Goal: Answer question/provide support: Share knowledge or assist other users

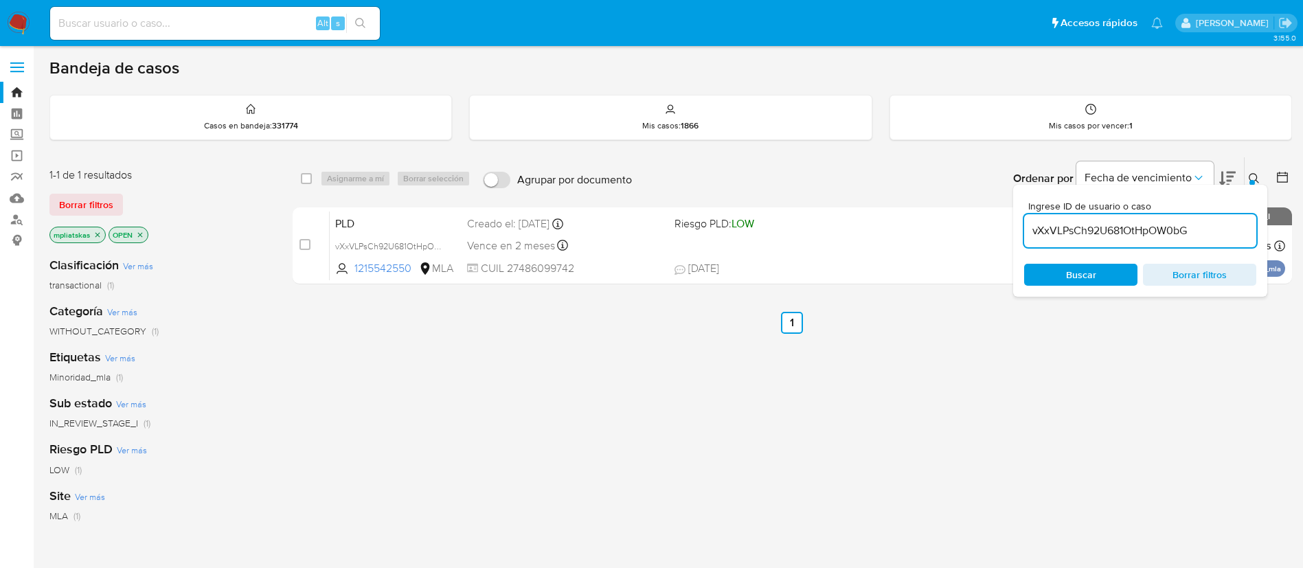
scroll to position [103, 0]
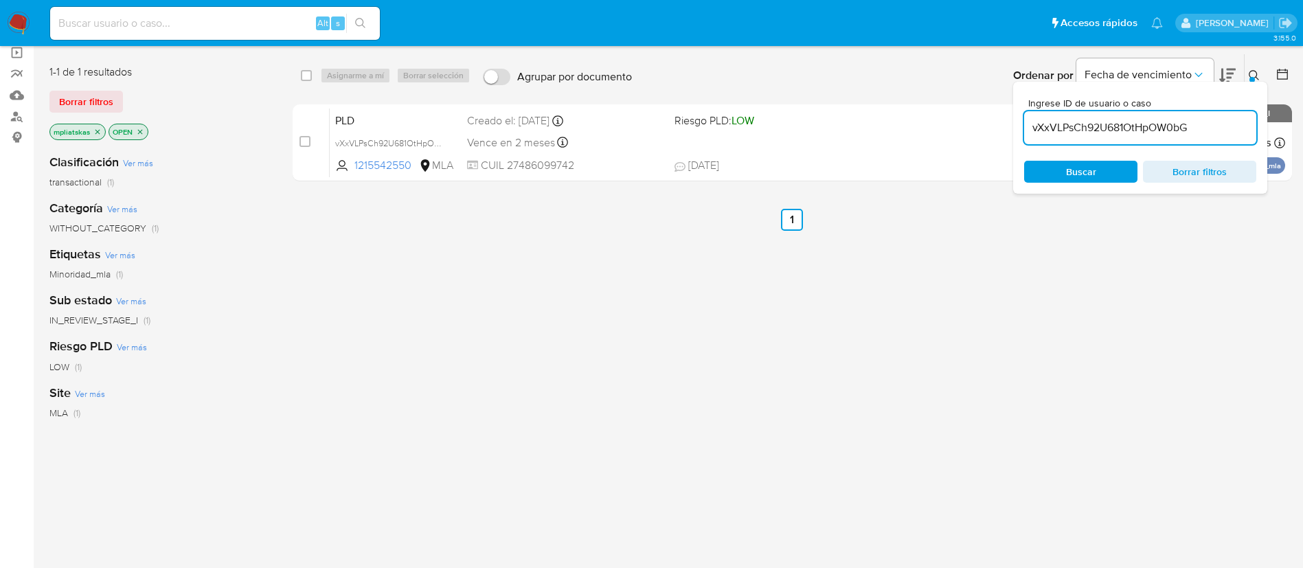
click at [15, 22] on img at bounding box center [18, 23] width 23 height 23
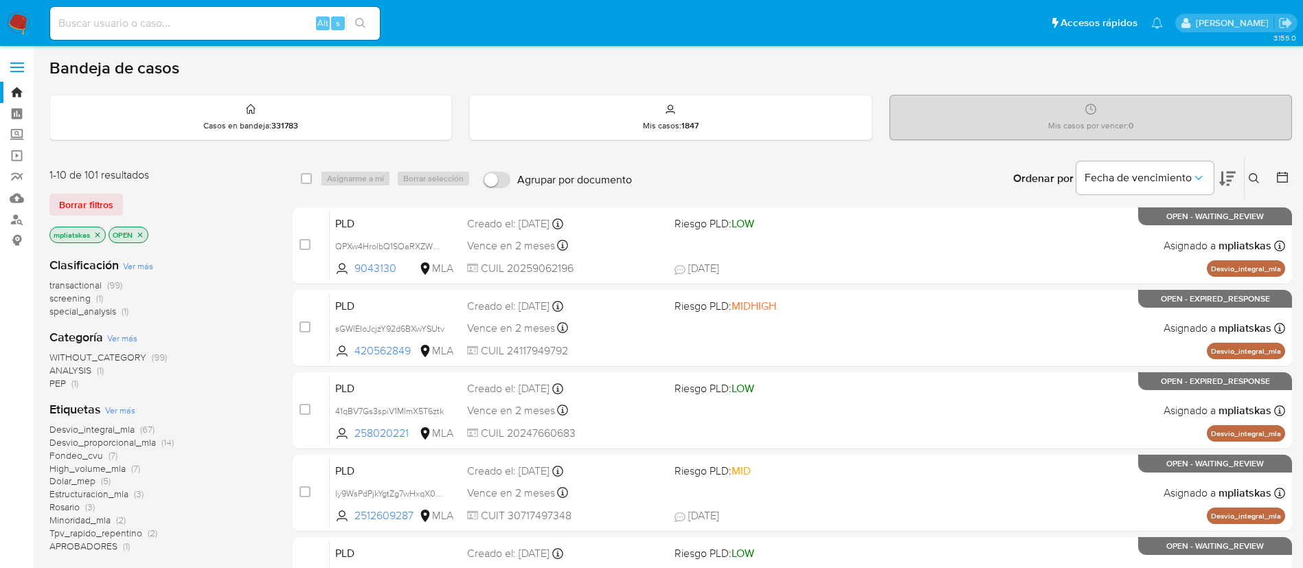
click at [30, 21] on nav "Pausado Ver notificaciones Alt s Accesos rápidos Presiona las siguientes teclas…" at bounding box center [651, 23] width 1303 height 46
click at [25, 20] on img at bounding box center [18, 23] width 23 height 23
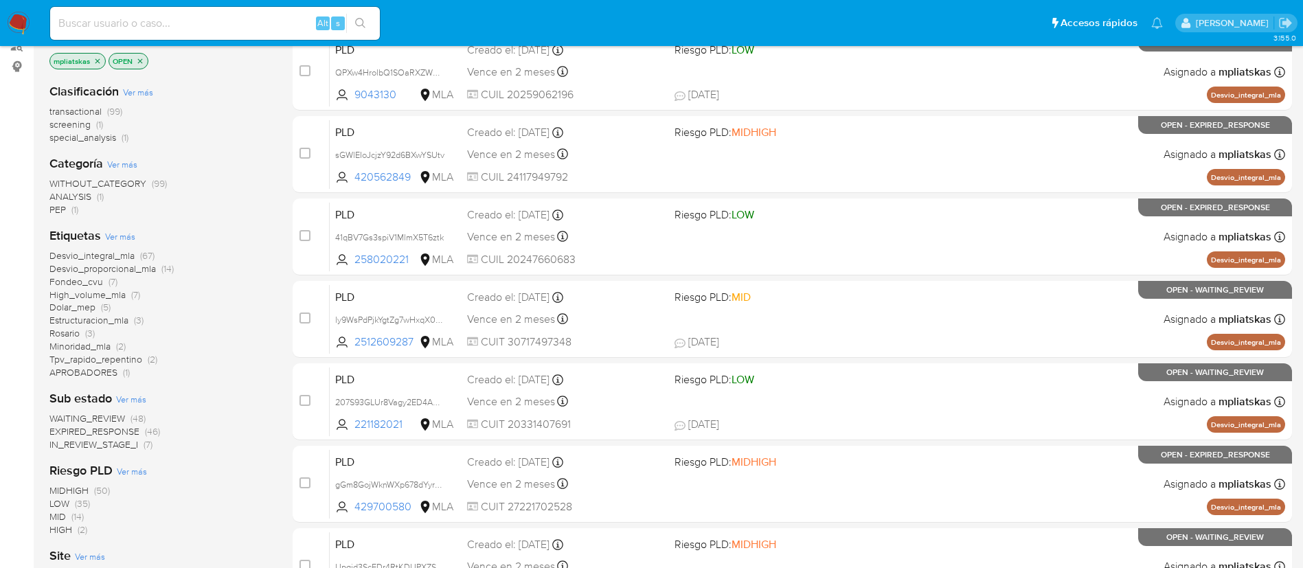
scroll to position [206, 0]
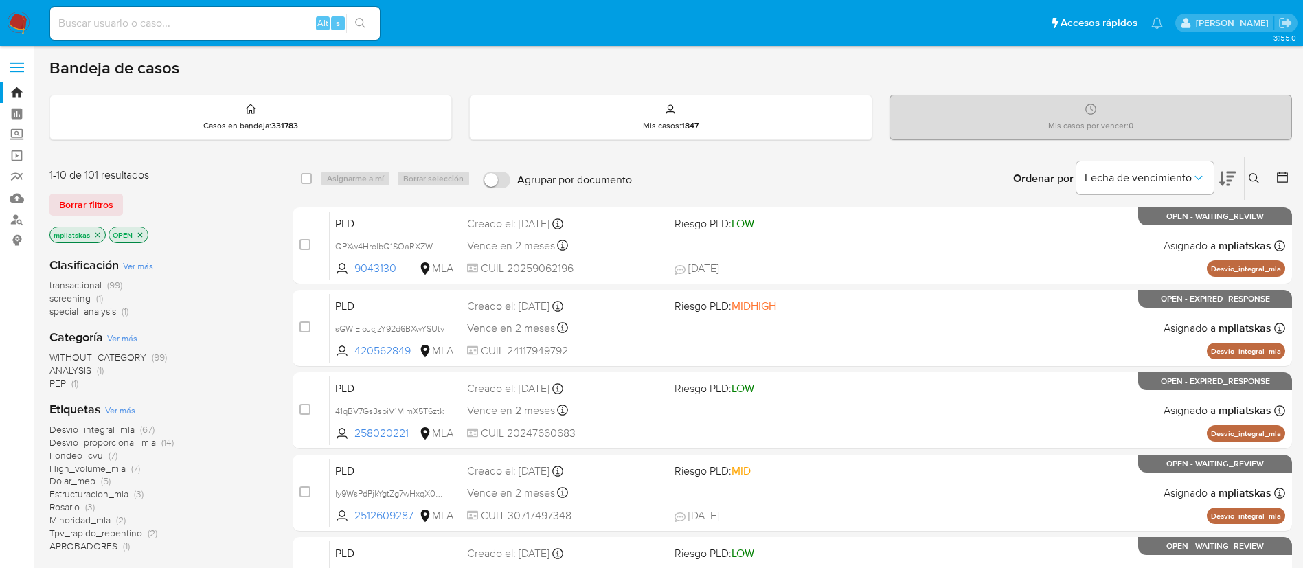
click at [224, 37] on div "Alt s" at bounding box center [215, 23] width 330 height 33
click at [219, 26] on input at bounding box center [215, 23] width 330 height 18
paste input "gGm8GojWknWXp678dYyrZXhW"
type input "gGm8GojWknWXp678dYyrZXhW"
click at [350, 28] on button "search-icon" at bounding box center [360, 23] width 28 height 19
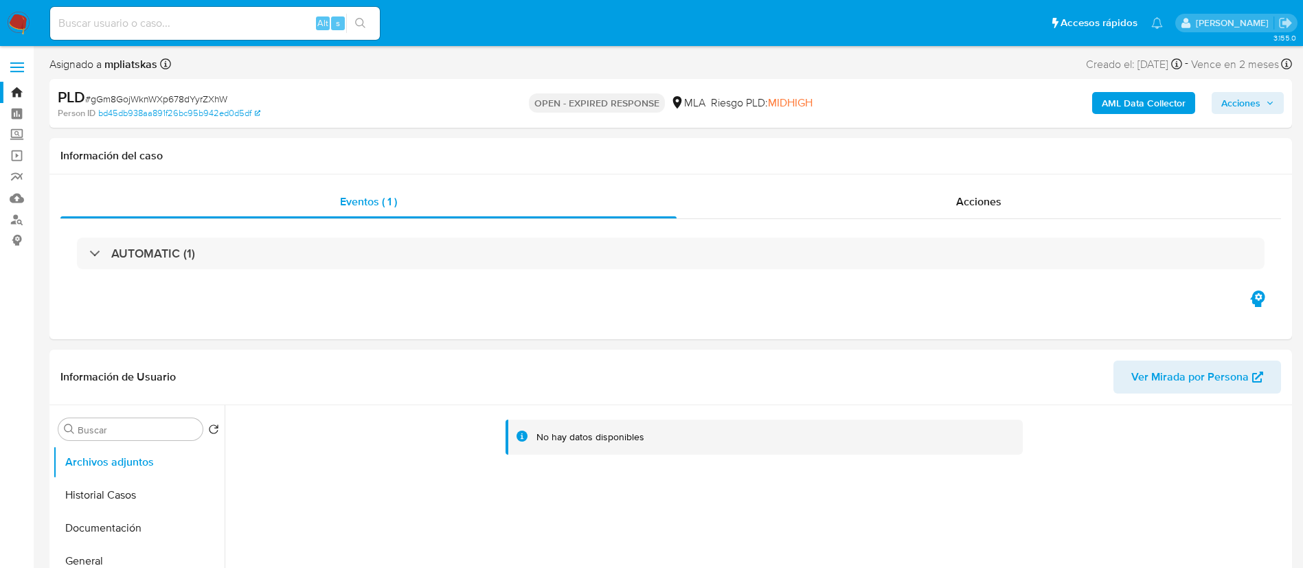
select select "10"
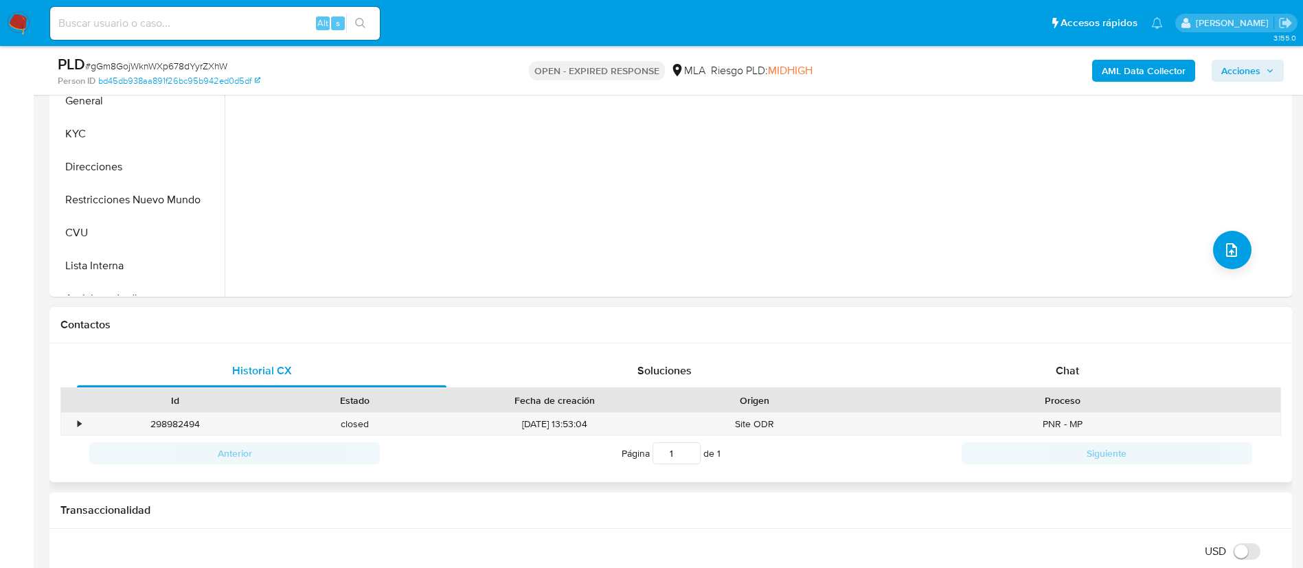
scroll to position [412, 0]
click at [1036, 363] on div "Chat" at bounding box center [1068, 370] width 370 height 33
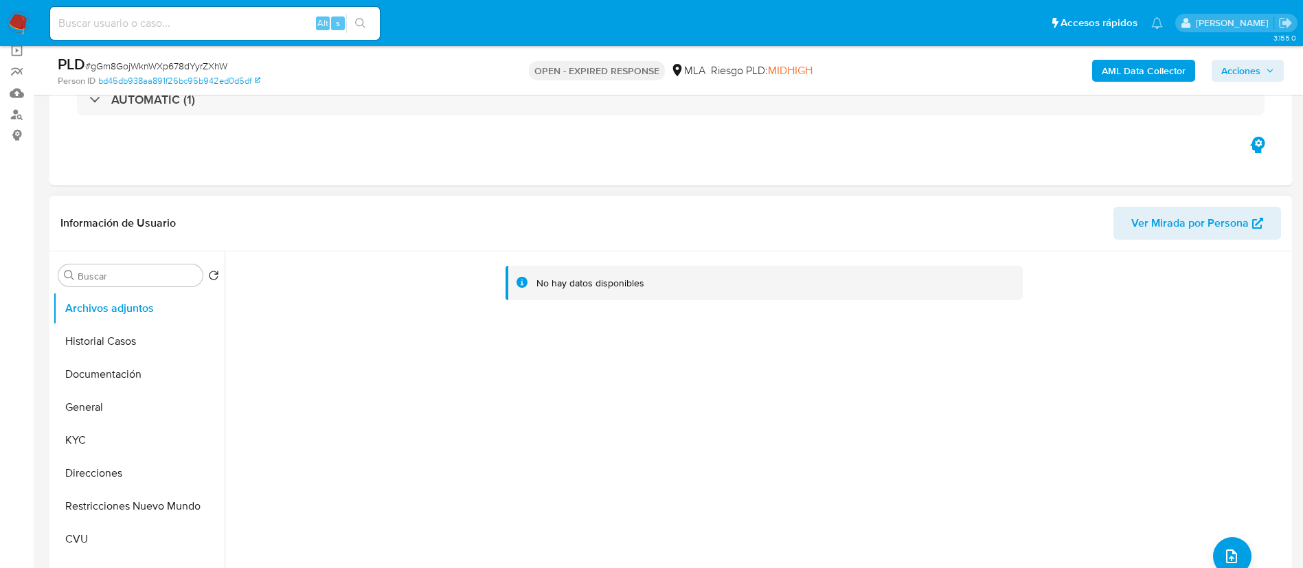
scroll to position [103, 0]
click at [95, 445] on button "KYC" at bounding box center [133, 442] width 161 height 33
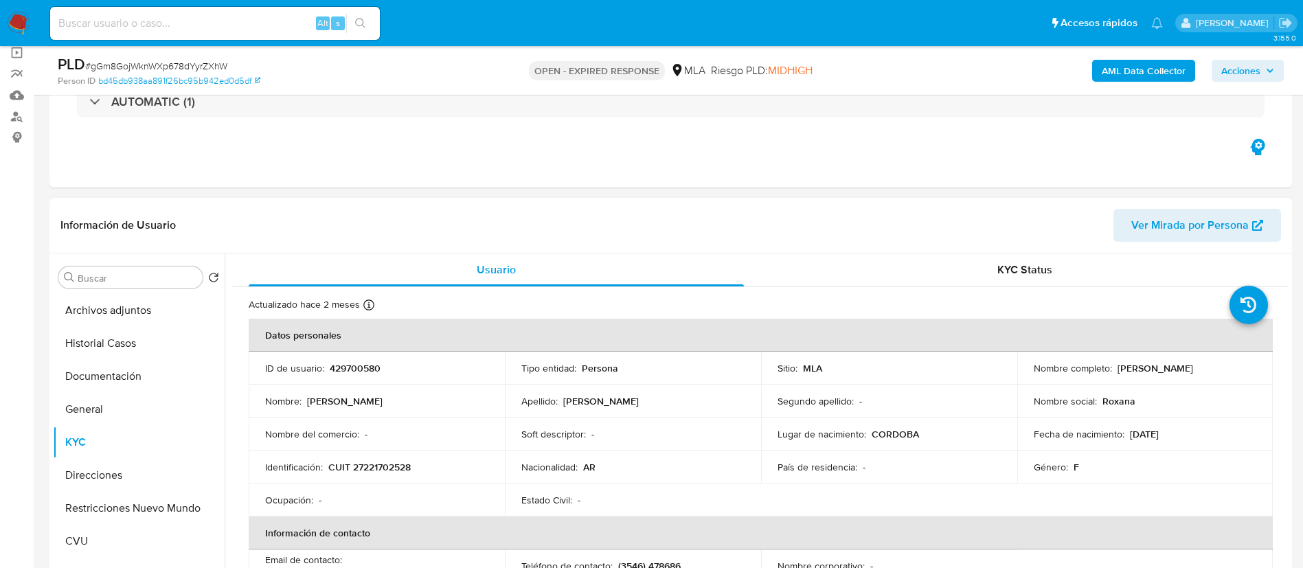
click at [351, 368] on p "429700580" at bounding box center [355, 368] width 51 height 12
click at [351, 369] on p "429700580" at bounding box center [355, 368] width 51 height 12
copy p "429700580"
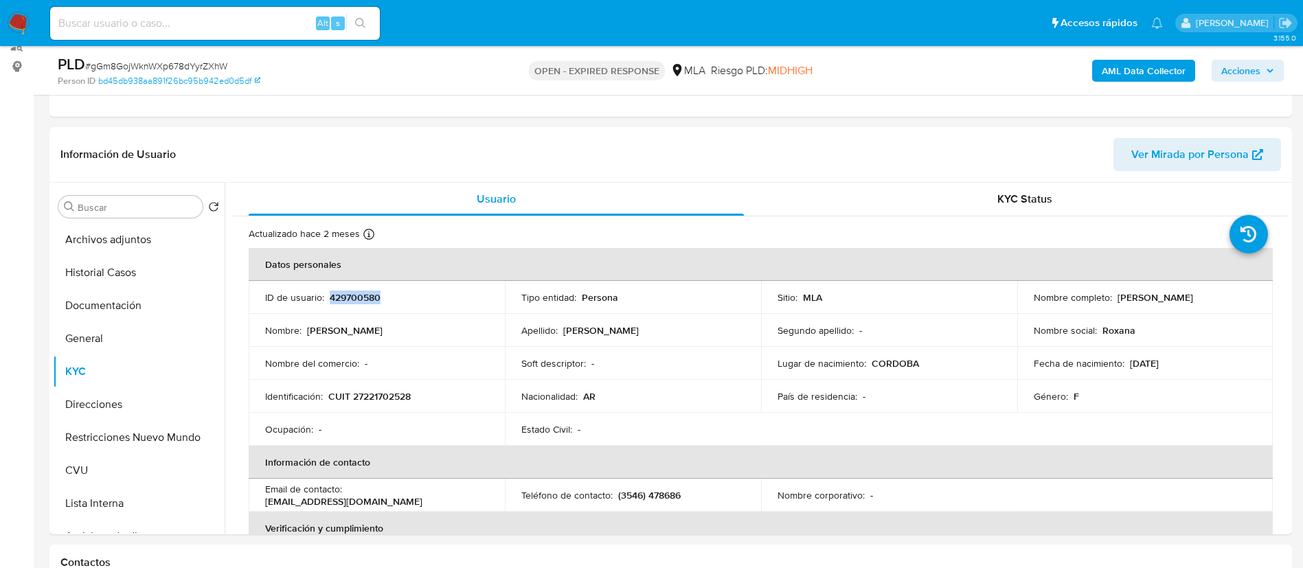
scroll to position [206, 0]
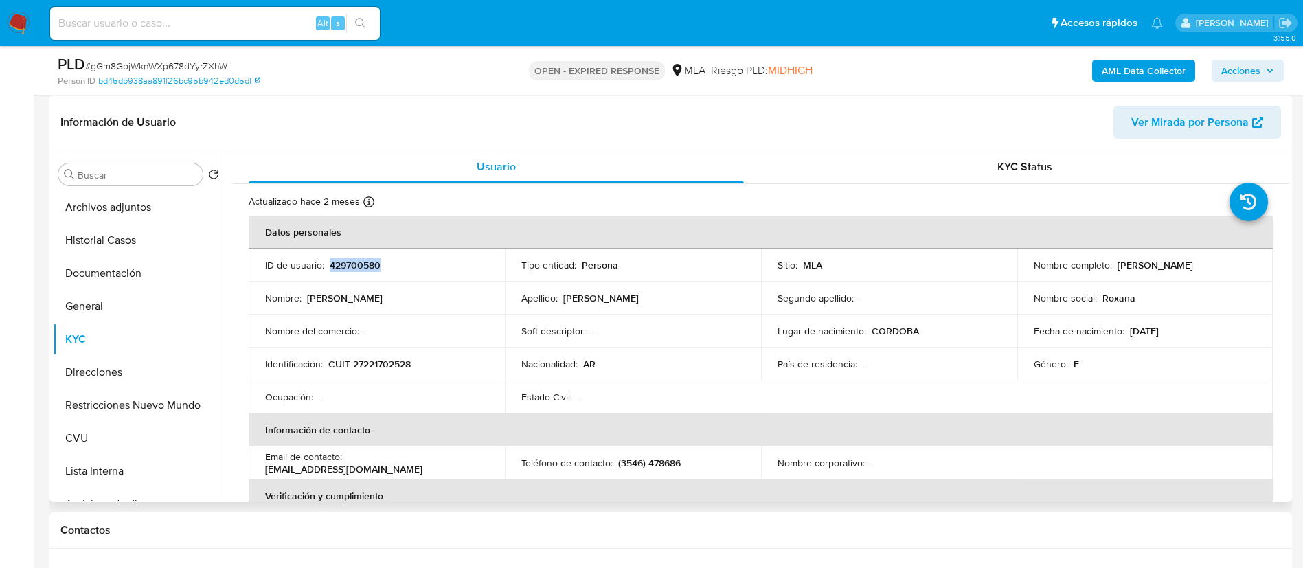
drag, startPoint x: 1121, startPoint y: 265, endPoint x: 1242, endPoint y: 262, distance: 121.0
click at [1242, 262] on div "Nombre completo : Roxana Eugenia Riera Rivera" at bounding box center [1145, 265] width 223 height 12
drag, startPoint x: 616, startPoint y: 469, endPoint x: 671, endPoint y: 462, distance: 55.3
click at [671, 462] on p "(3546) 478686" at bounding box center [649, 463] width 63 height 12
click at [672, 462] on p "(3546) 478686" at bounding box center [649, 463] width 63 height 12
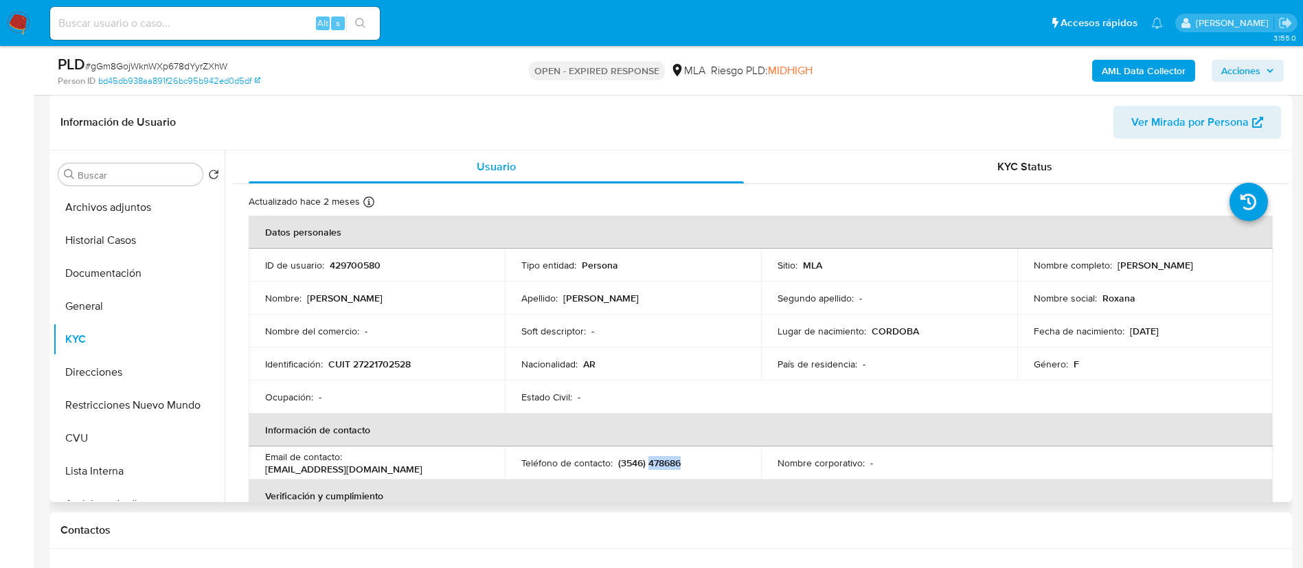
click at [672, 462] on p "(3546) 478686" at bounding box center [649, 463] width 63 height 12
click at [625, 485] on th "Verificación y cumplimiento" at bounding box center [761, 496] width 1025 height 33
drag, startPoint x: 634, startPoint y: 462, endPoint x: 671, endPoint y: 461, distance: 37.1
click at [681, 464] on div "Teléfono de contacto : (3546) 478686" at bounding box center [633, 463] width 223 height 12
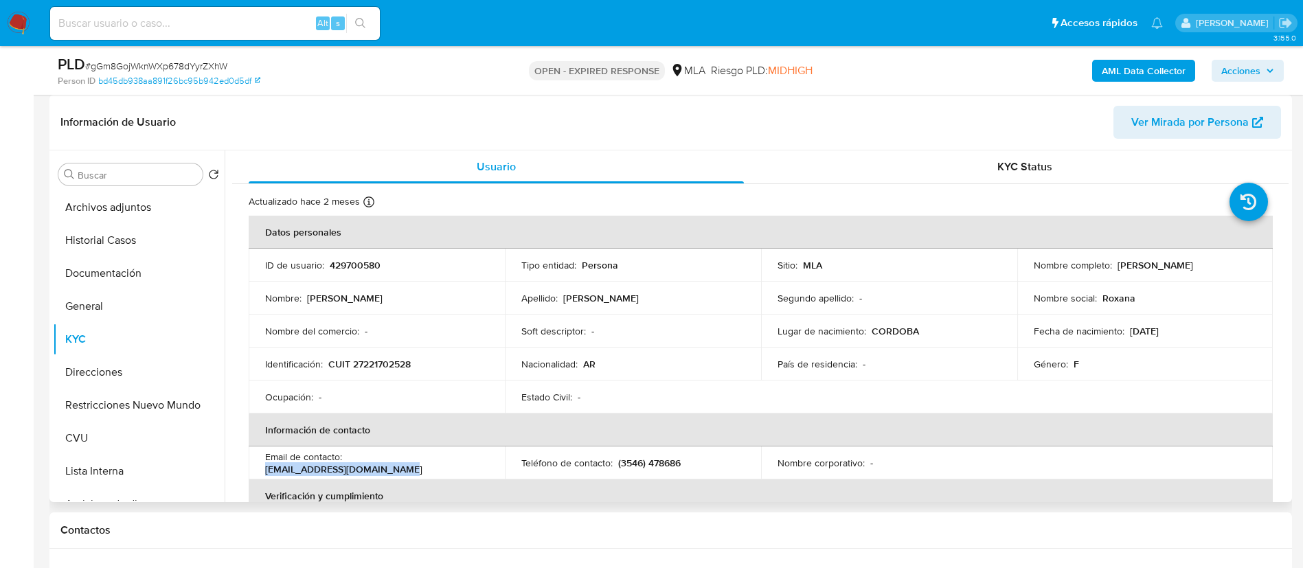
drag, startPoint x: 346, startPoint y: 465, endPoint x: 443, endPoint y: 458, distance: 97.2
click at [484, 469] on td "Email de contacto : roxanarierarivera@gmail.com" at bounding box center [377, 463] width 256 height 33
click at [120, 436] on button "CVU" at bounding box center [133, 438] width 161 height 33
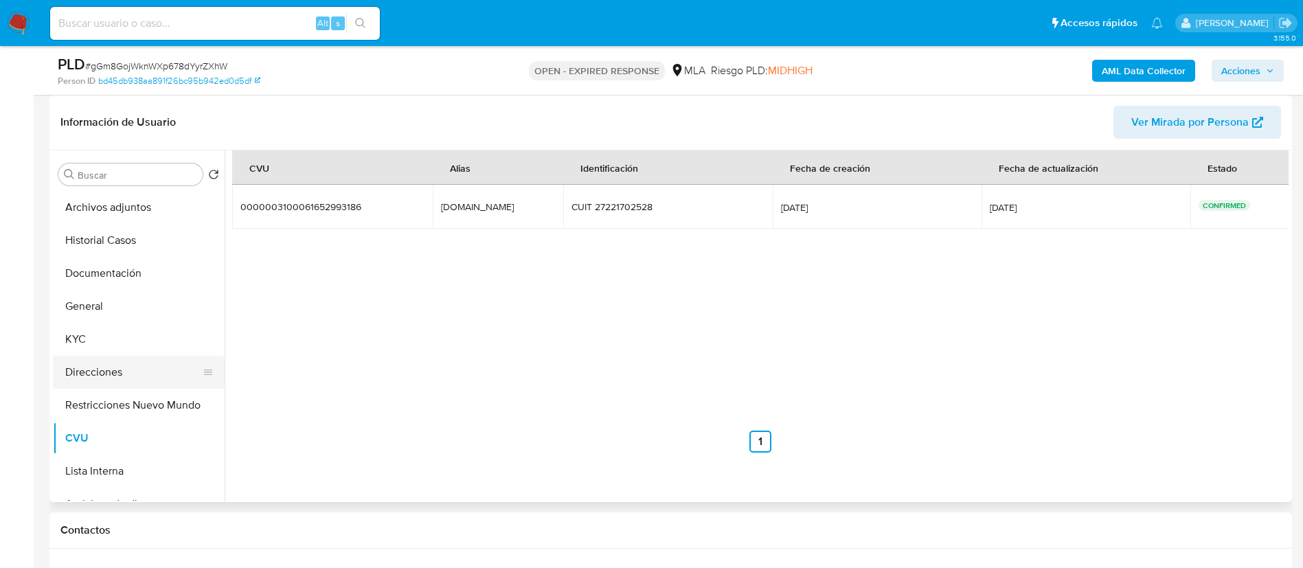
click at [105, 375] on button "Direcciones" at bounding box center [133, 372] width 161 height 33
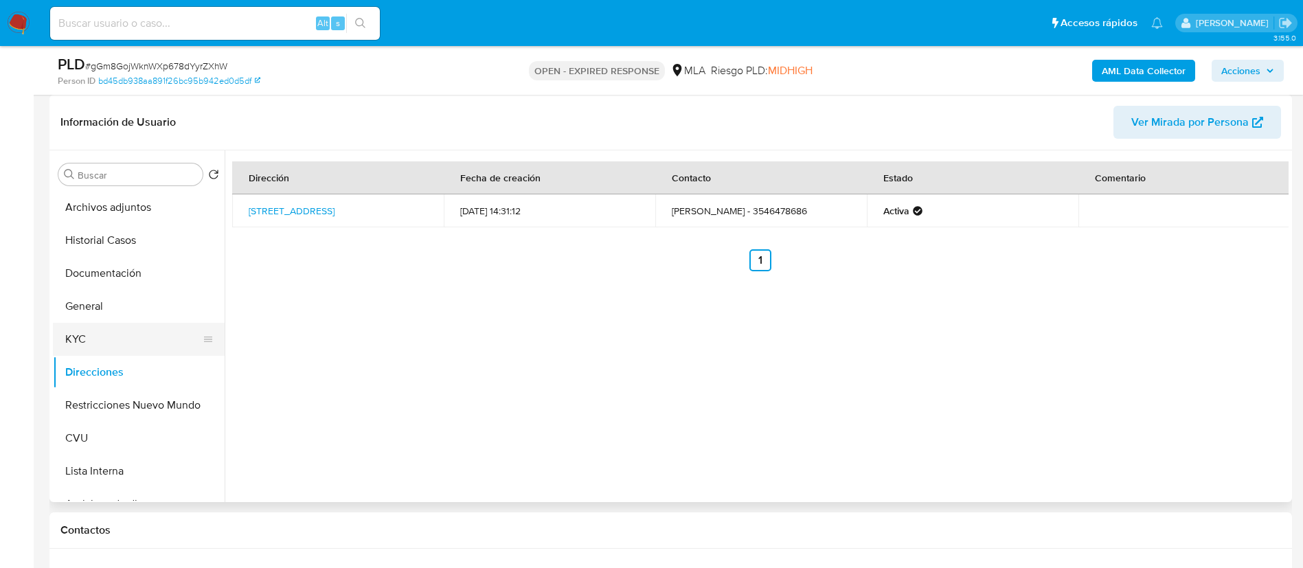
click at [153, 332] on button "KYC" at bounding box center [133, 339] width 161 height 33
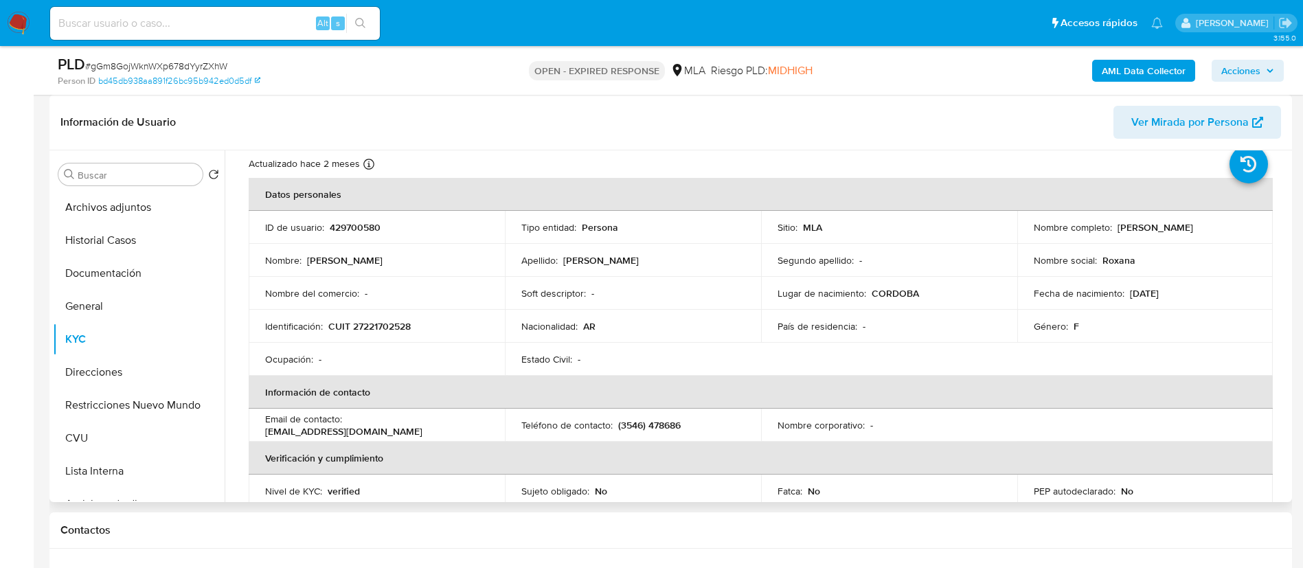
scroll to position [29, 0]
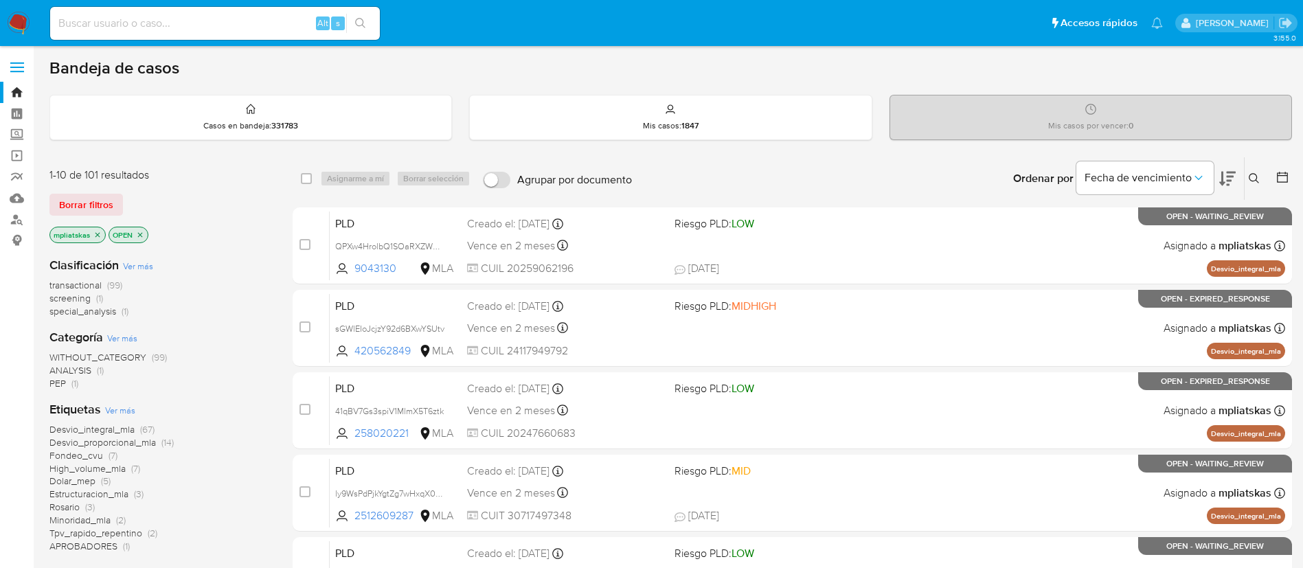
drag, startPoint x: 1247, startPoint y: 178, endPoint x: 1239, endPoint y: 191, distance: 15.4
click at [1247, 179] on button at bounding box center [1256, 178] width 23 height 16
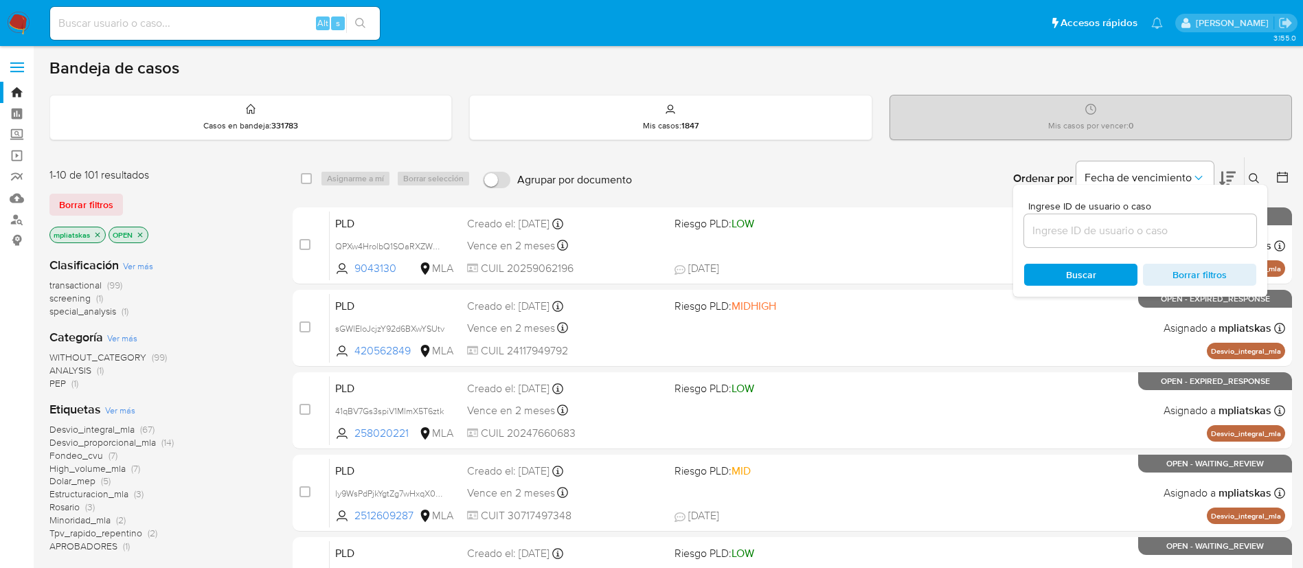
click at [1209, 216] on div at bounding box center [1141, 230] width 232 height 33
paste input "gGm8GojWknWXp678dYyrZXhW"
click at [1207, 226] on input at bounding box center [1141, 231] width 232 height 18
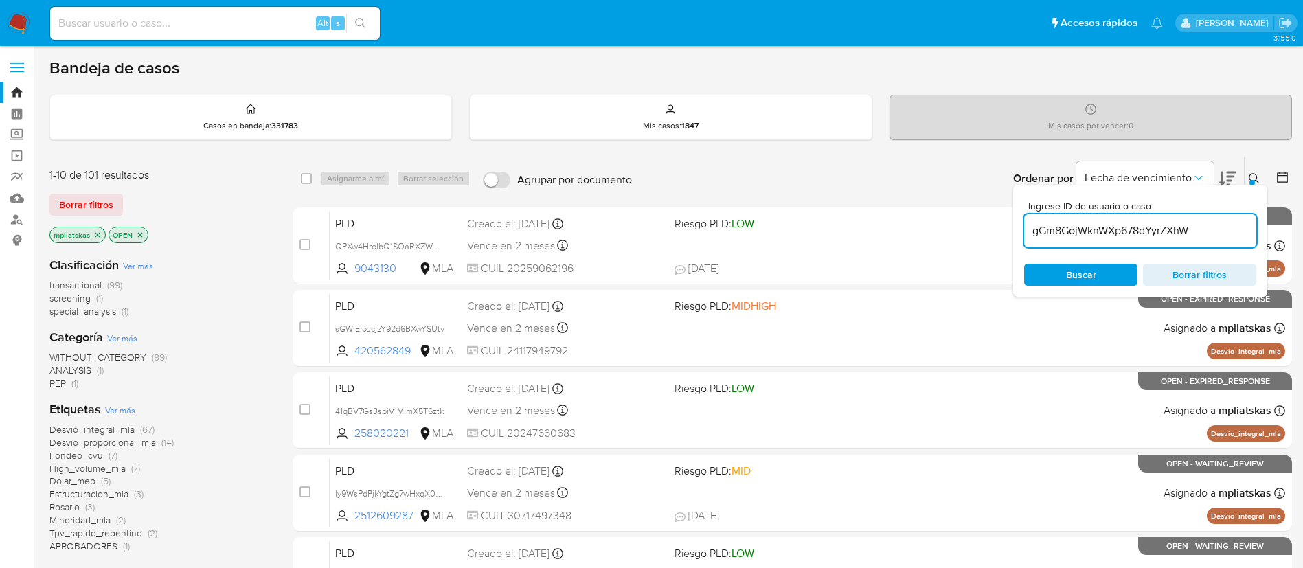
type input "gGm8GojWknWXp678dYyrZXhW"
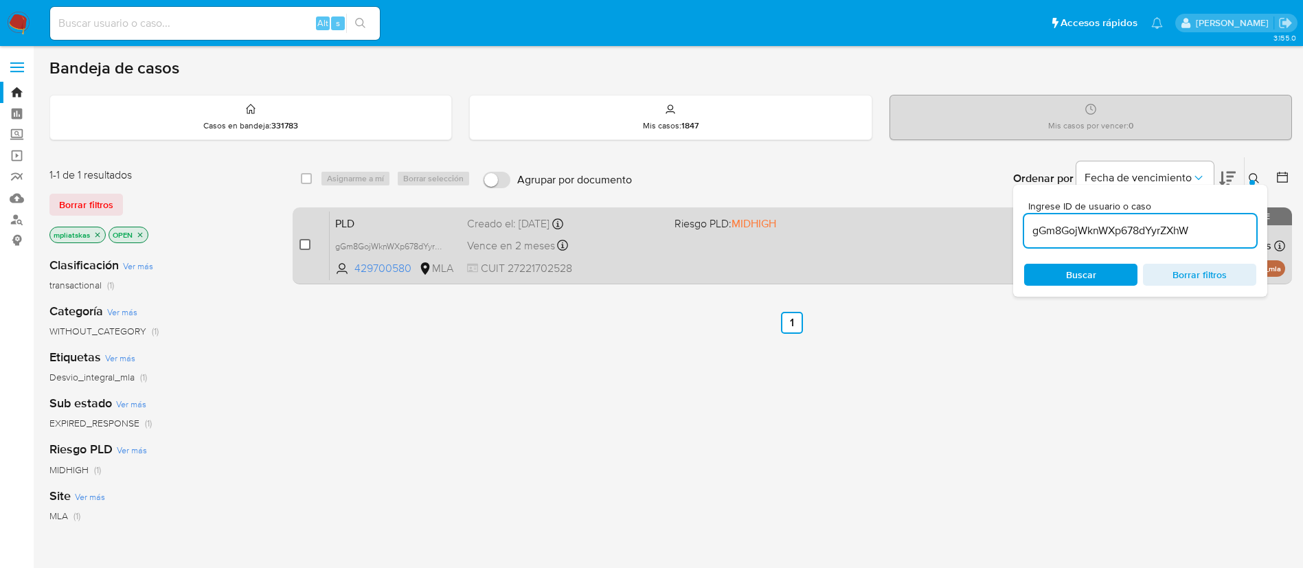
click at [309, 247] on input "checkbox" at bounding box center [305, 244] width 11 height 11
checkbox input "true"
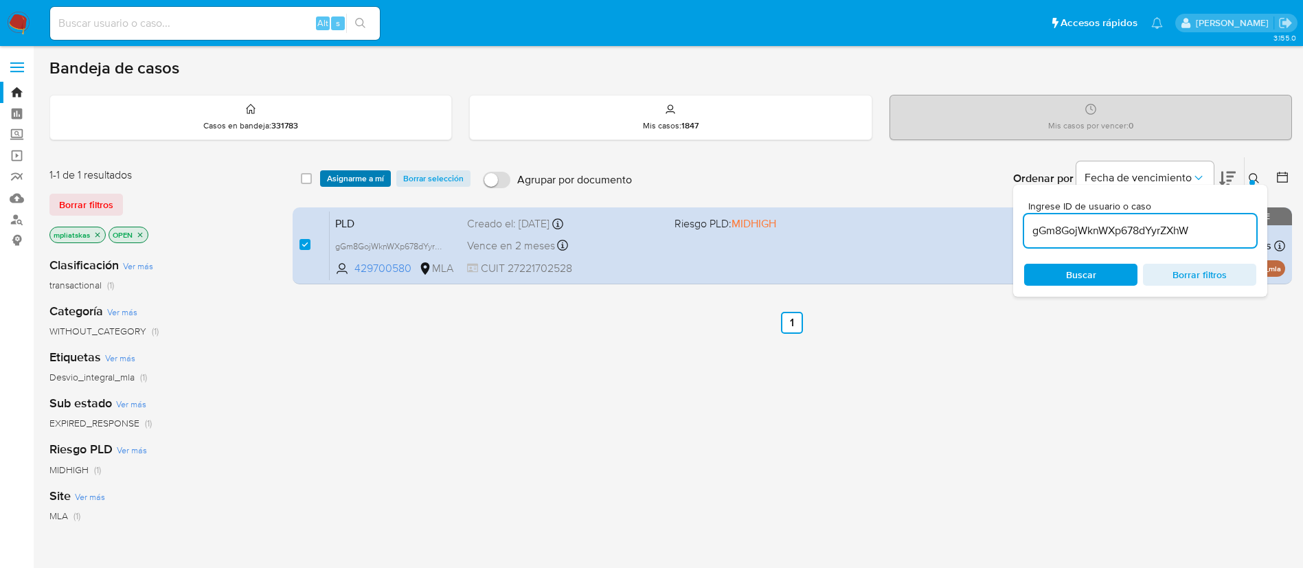
click at [338, 183] on span "Asignarme a mí" at bounding box center [355, 179] width 57 height 14
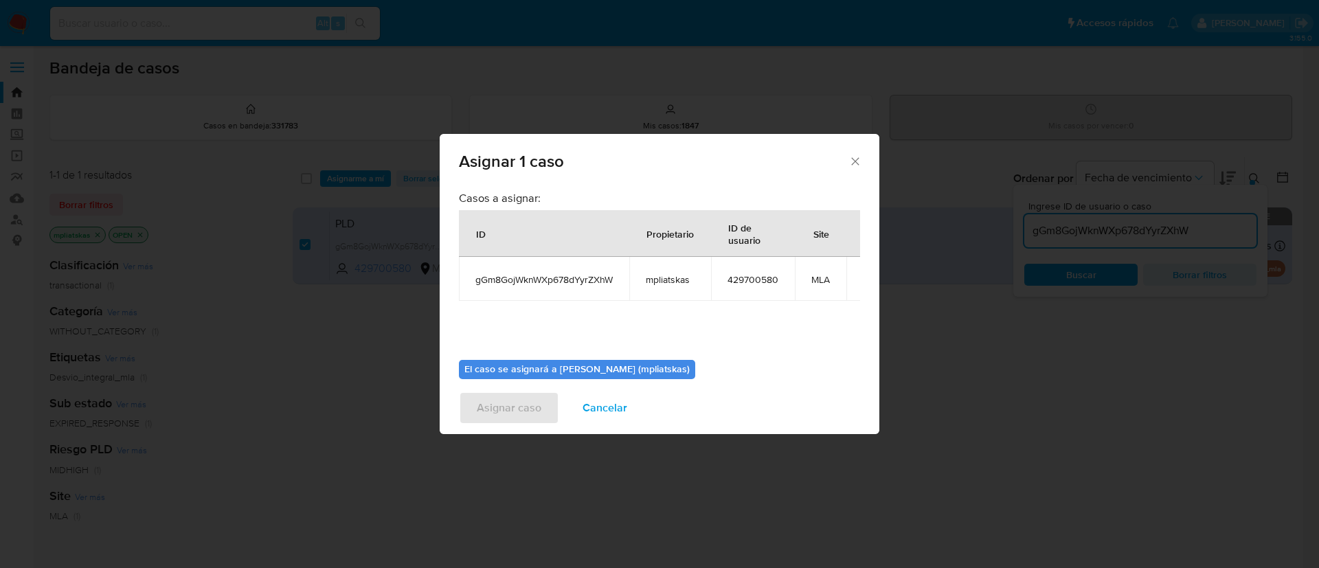
scroll to position [87, 0]
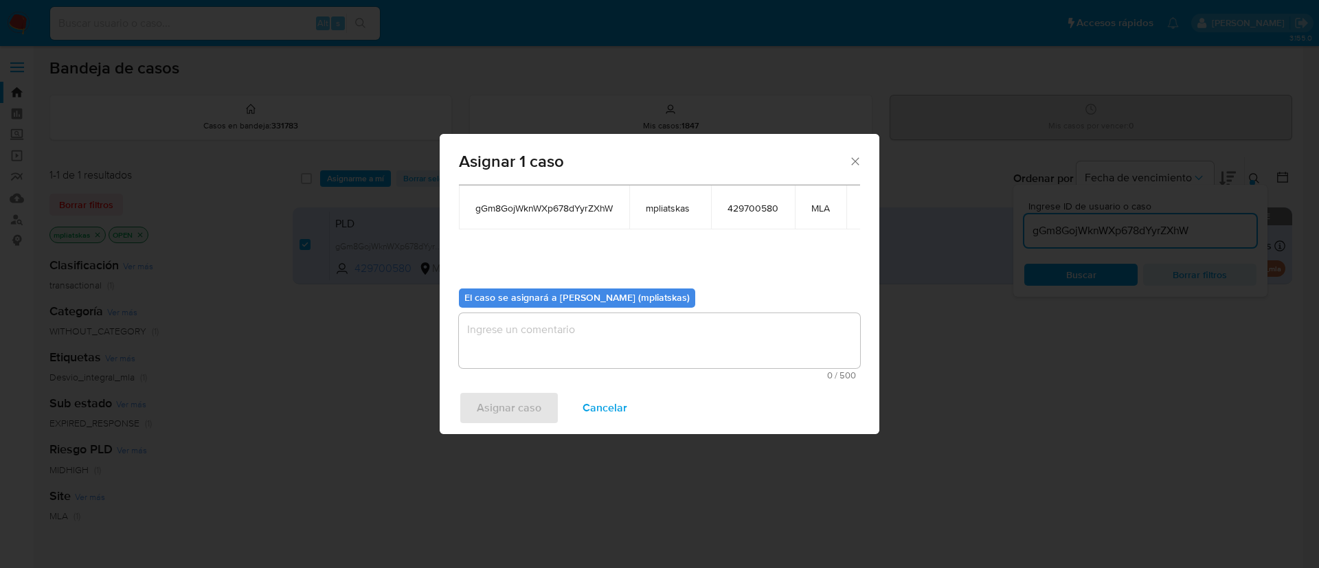
click at [569, 353] on div "0 / 500 500 caracteres restantes" at bounding box center [659, 346] width 401 height 67
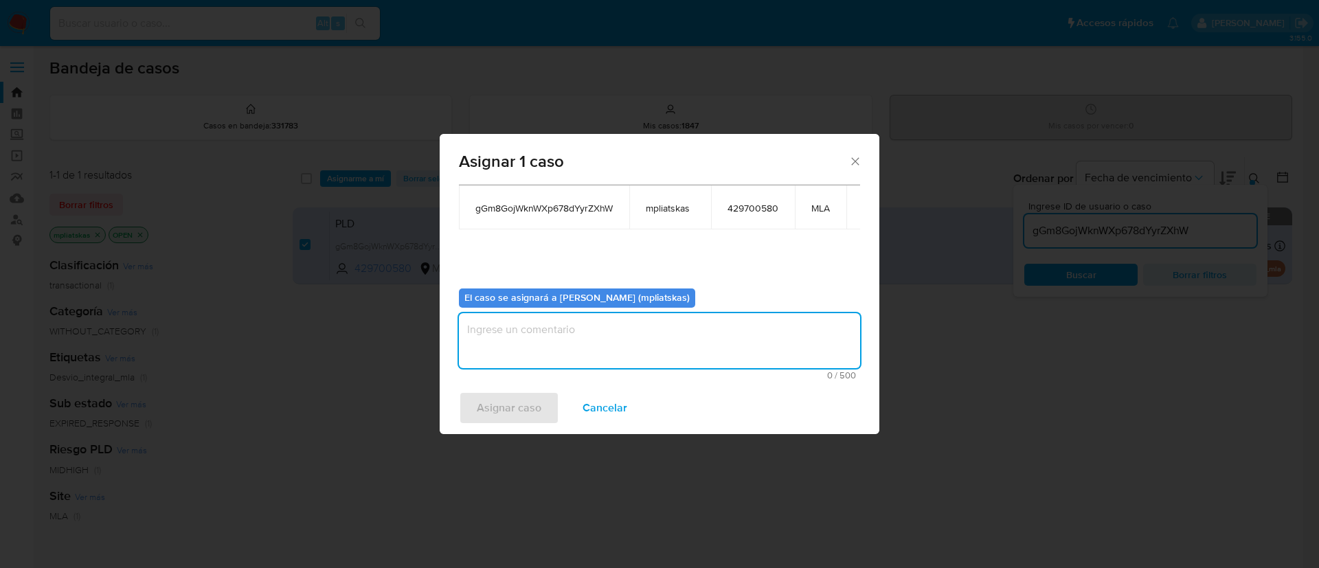
click at [558, 340] on textarea "assign-modal" at bounding box center [659, 340] width 401 height 55
click at [533, 387] on div "Asignar caso Cancelar" at bounding box center [660, 408] width 440 height 52
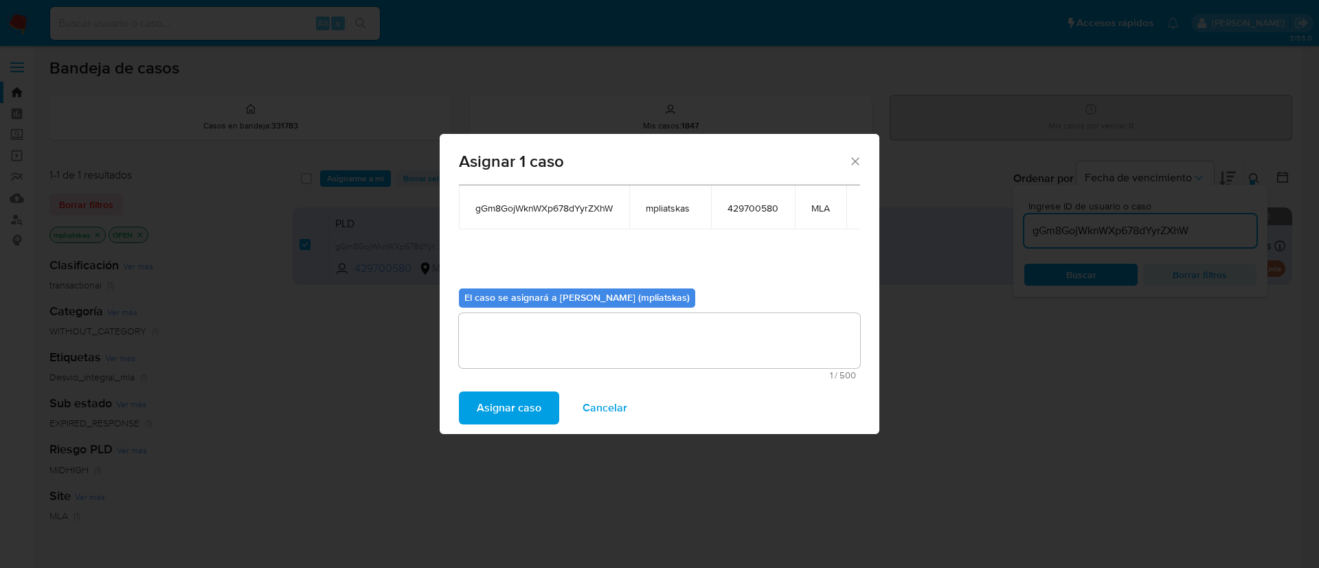
click at [520, 412] on span "Asignar caso" at bounding box center [509, 408] width 65 height 30
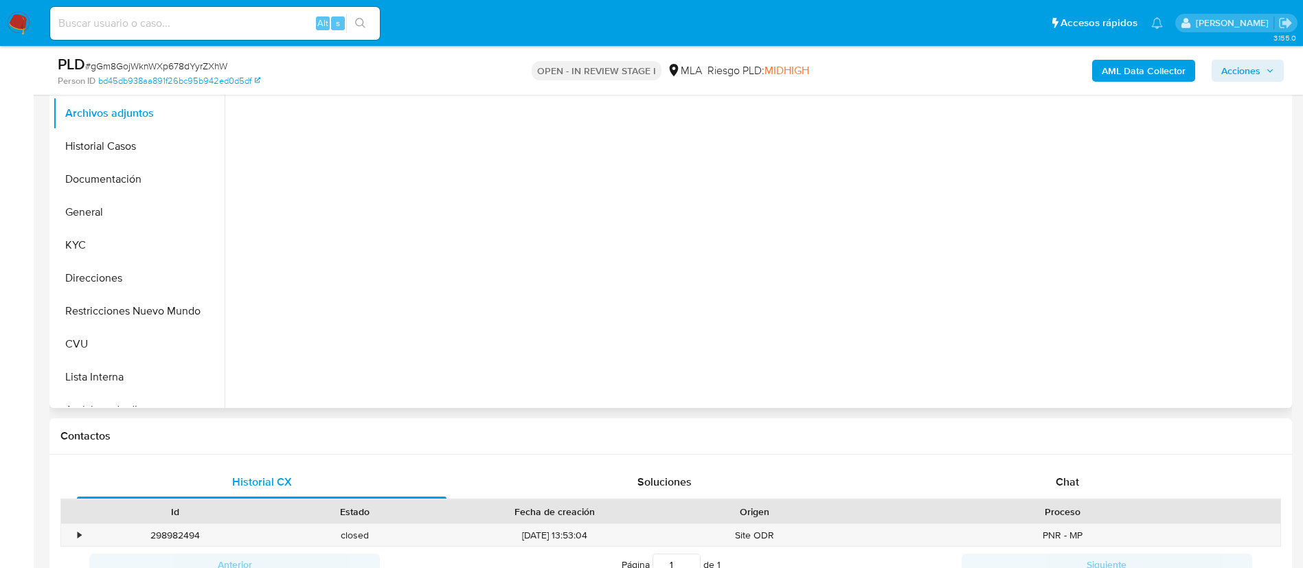
scroll to position [309, 0]
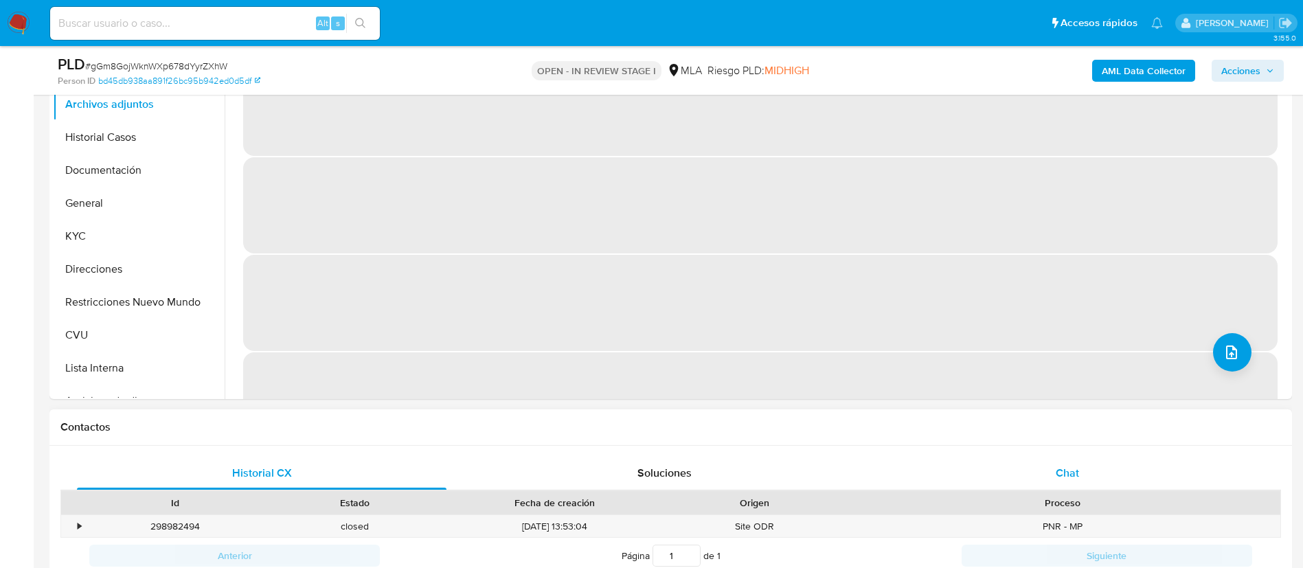
select select "10"
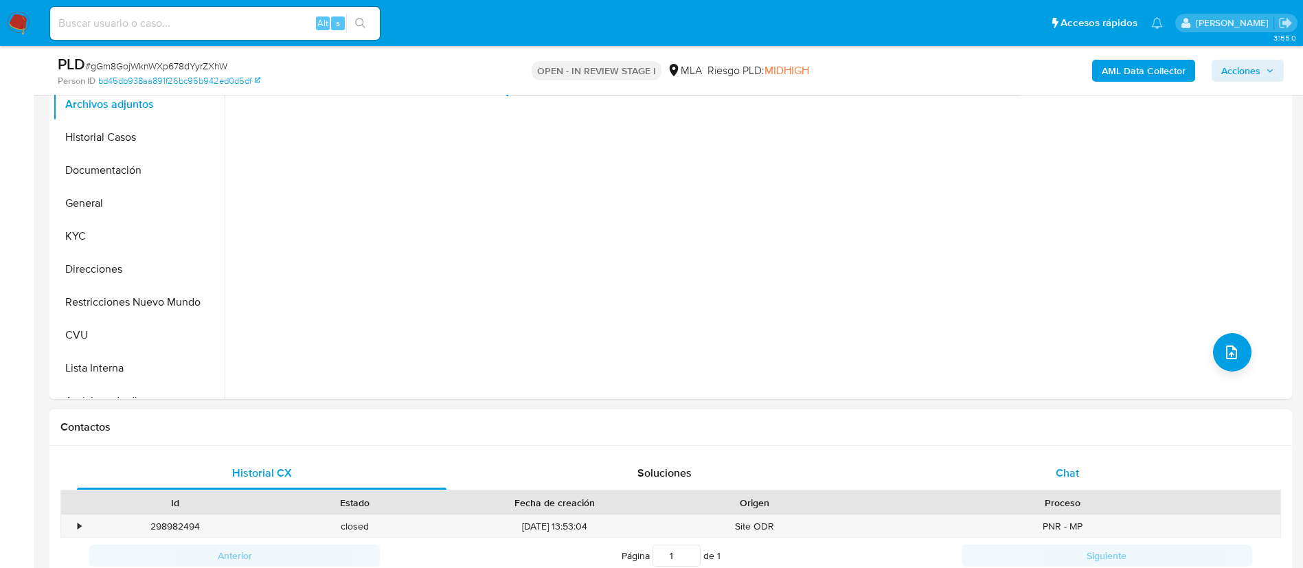
click at [970, 483] on div "Chat" at bounding box center [1068, 473] width 370 height 33
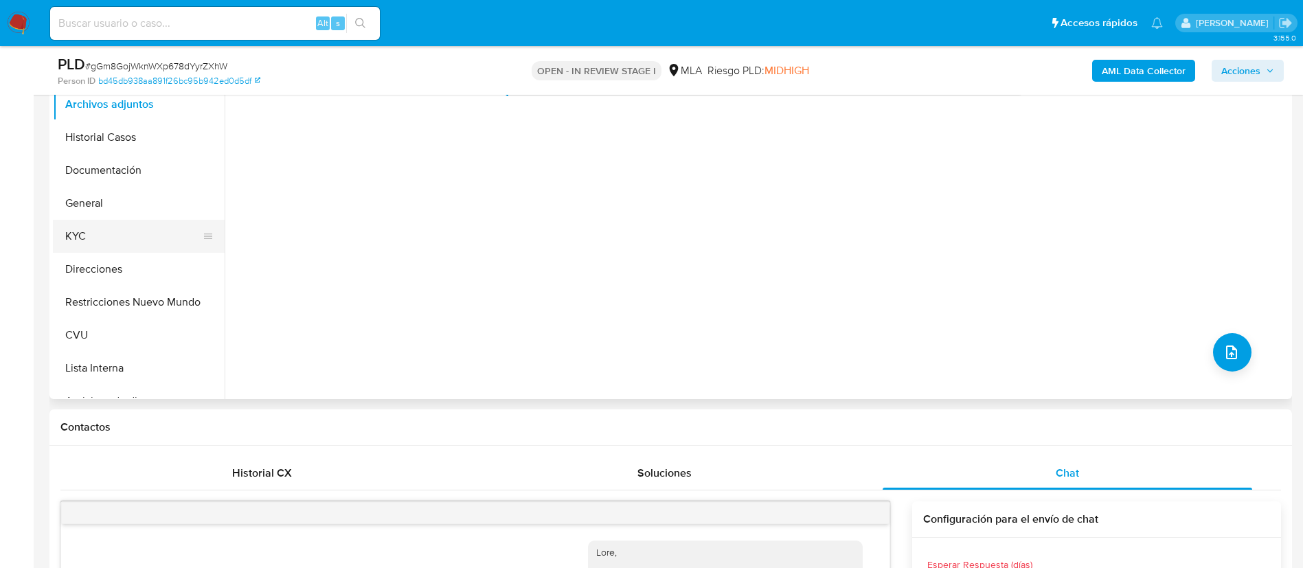
scroll to position [787, 0]
click at [125, 243] on button "KYC" at bounding box center [133, 236] width 161 height 33
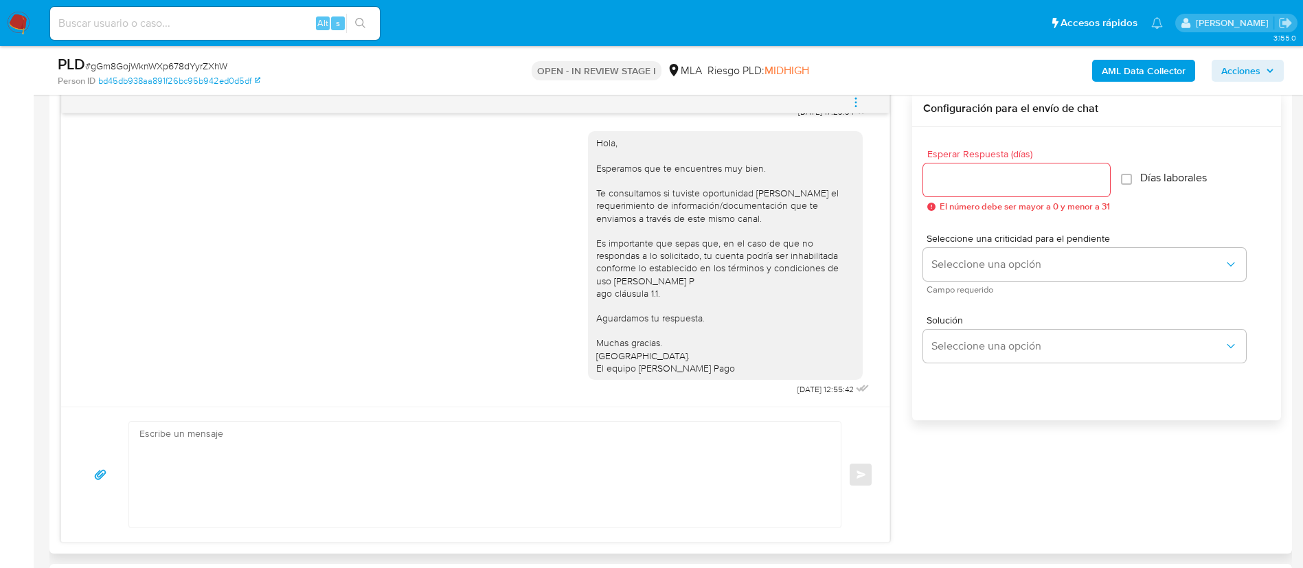
scroll to position [721, 0]
click at [636, 467] on textarea at bounding box center [481, 474] width 684 height 106
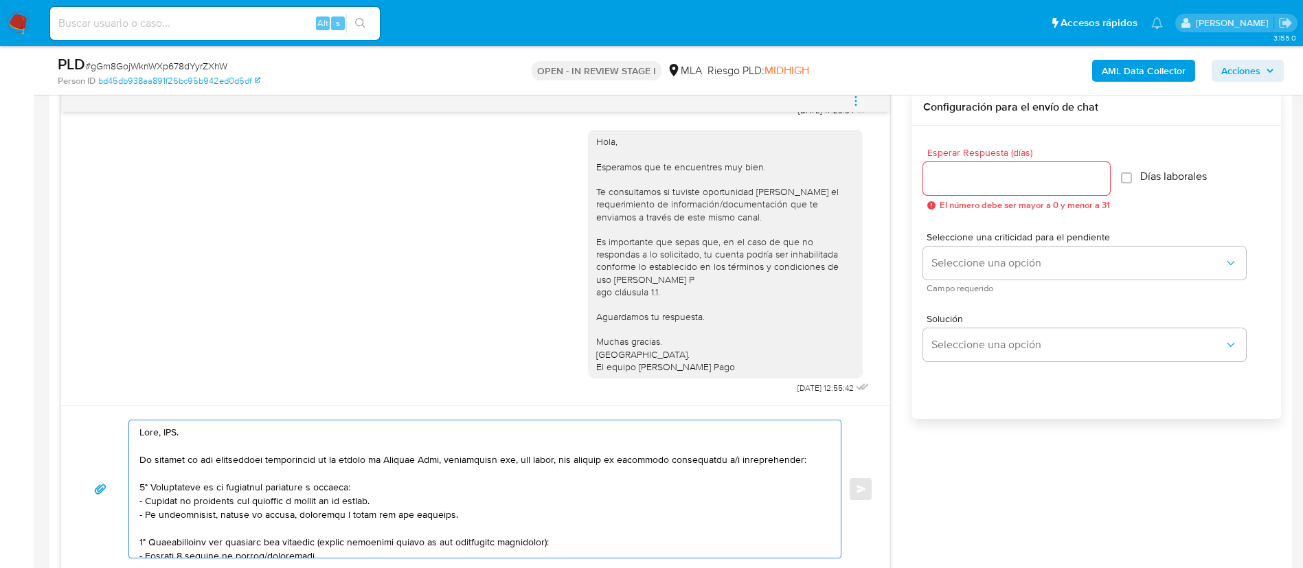
click at [172, 436] on textarea at bounding box center [481, 489] width 684 height 137
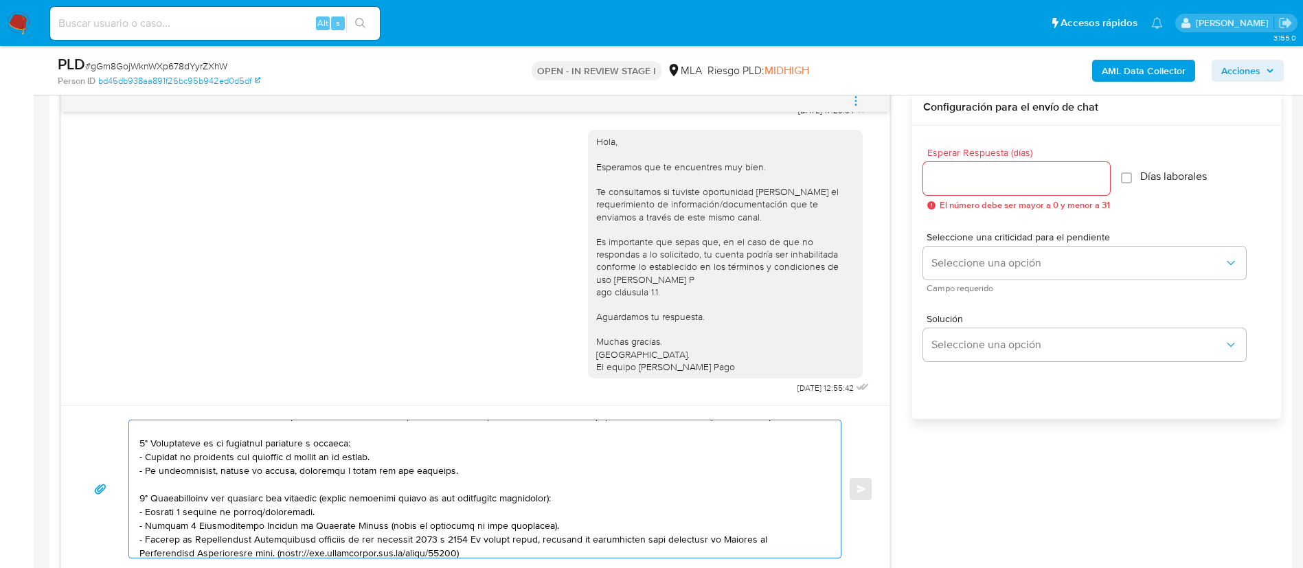
scroll to position [103, 0]
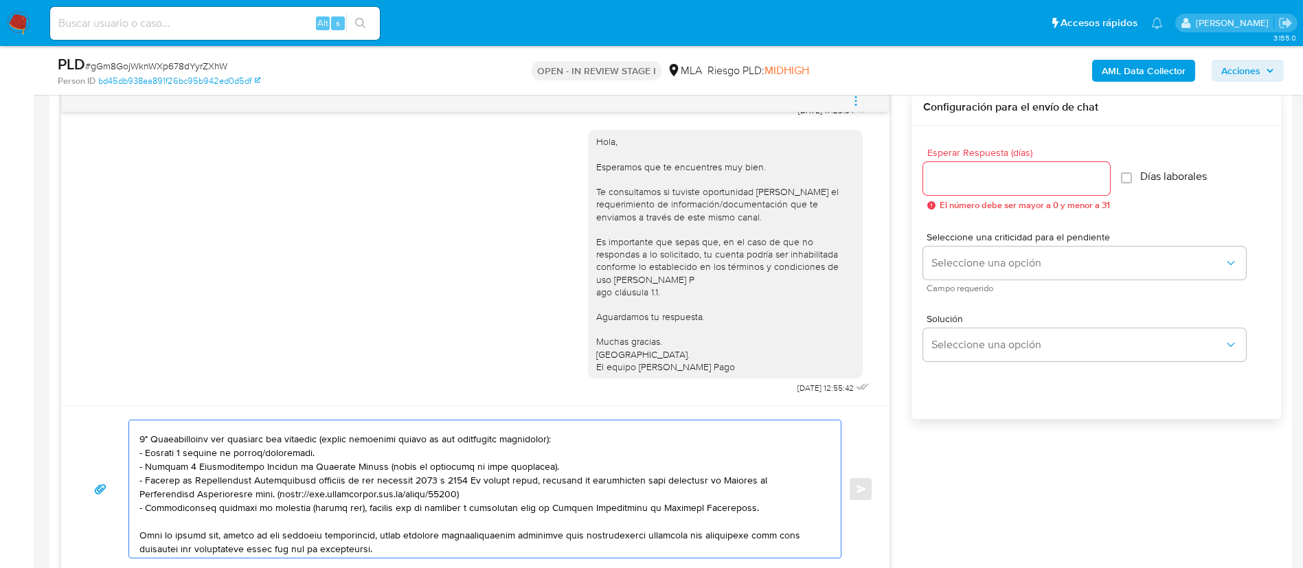
click at [251, 451] on textarea at bounding box center [481, 489] width 684 height 137
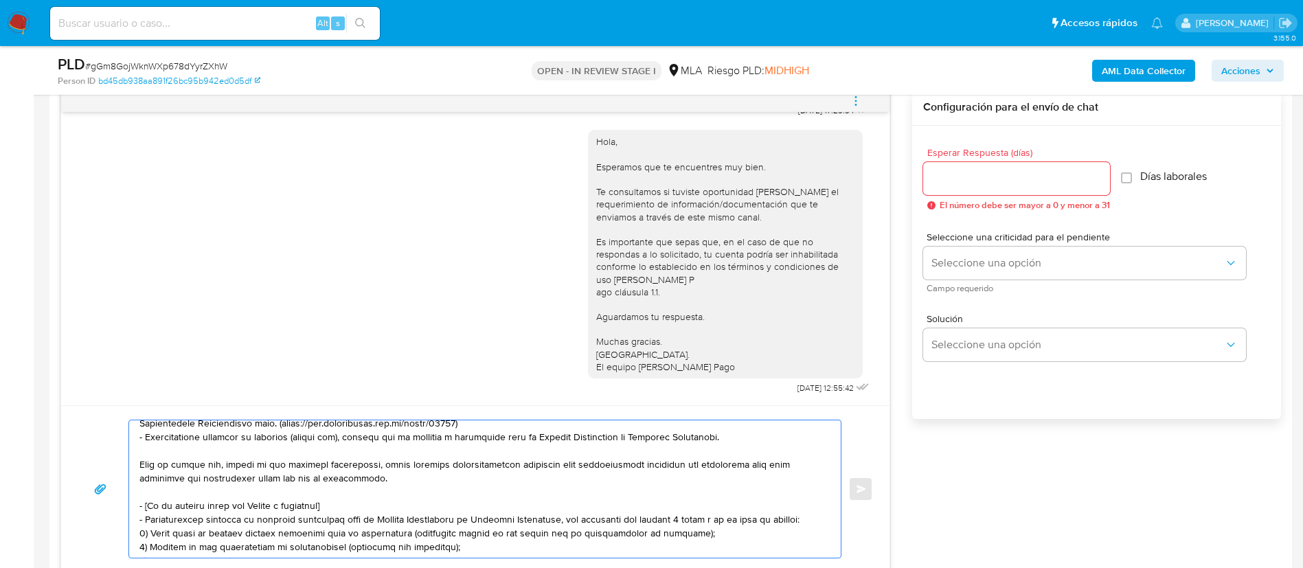
scroll to position [206, 0]
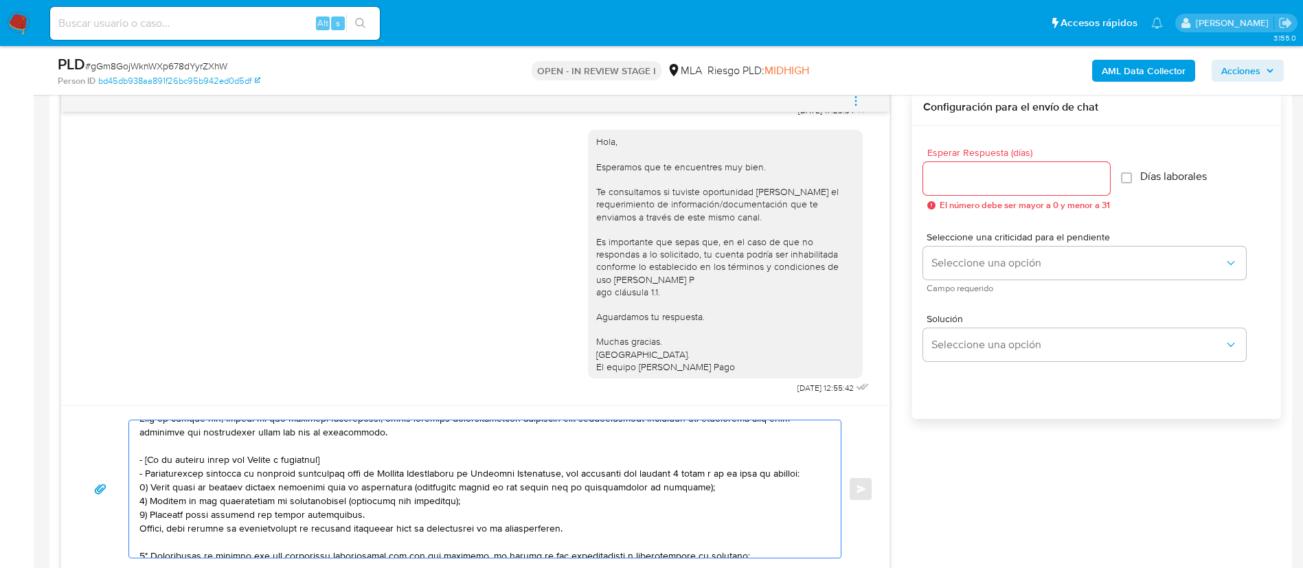
drag, startPoint x: 139, startPoint y: 456, endPoint x: 574, endPoint y: 523, distance: 440.8
click at [574, 523] on div at bounding box center [481, 489] width 705 height 137
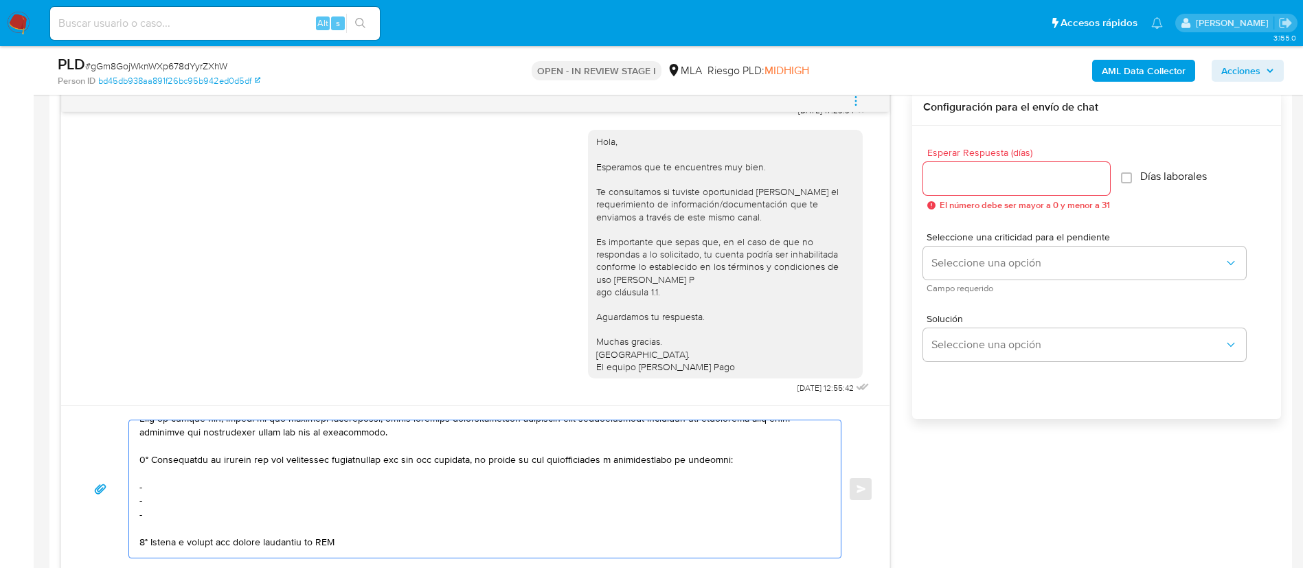
scroll to position [192, 0]
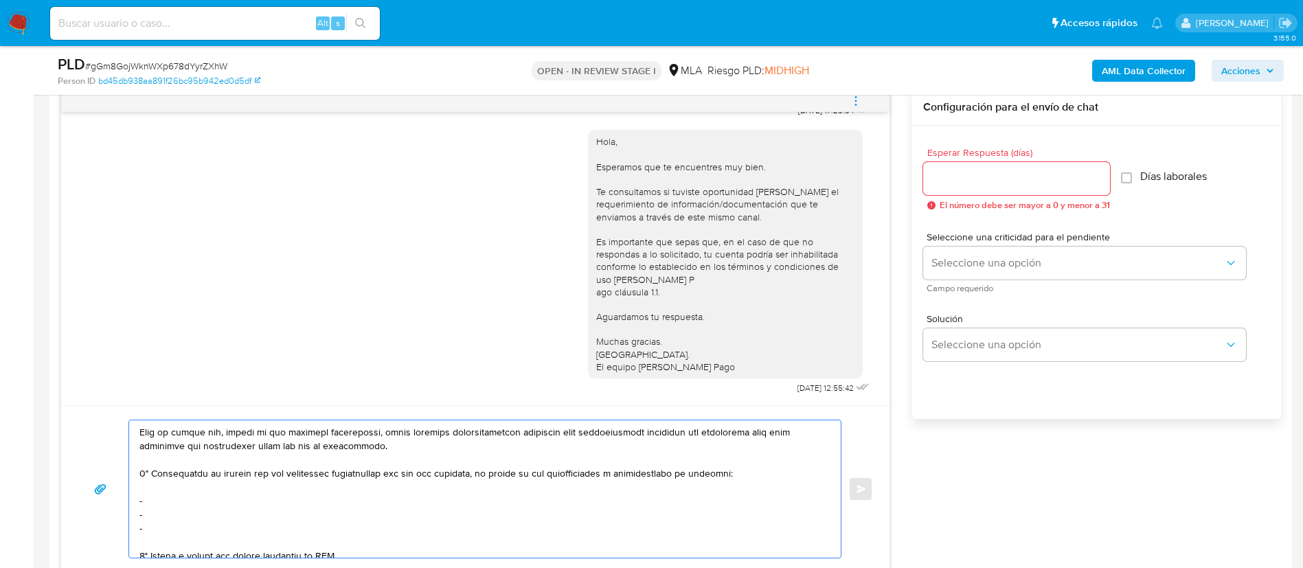
click at [199, 497] on textarea at bounding box center [481, 489] width 684 height 137
paste textarea "Fassetta Karina Ale - CUIT 27217563645"
click at [152, 506] on textarea at bounding box center [481, 489] width 684 height 137
click at [161, 519] on textarea at bounding box center [481, 489] width 684 height 137
paste textarea "Sergio Enrique Castellano - CUIT 20118279426"
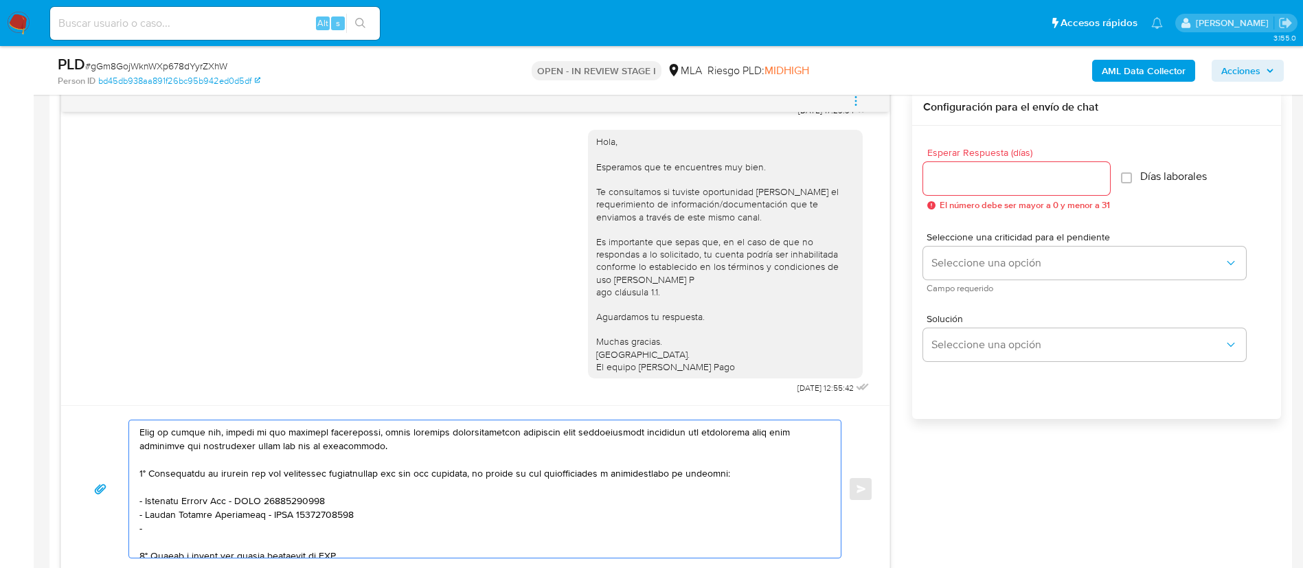
click at [307, 526] on textarea at bounding box center [481, 489] width 684 height 137
paste textarea "Pablo Eduardo Calvo - CUIT 20216657579"
paste textarea "Bernardo Alberto Uasuf - CUIT 20226648365"
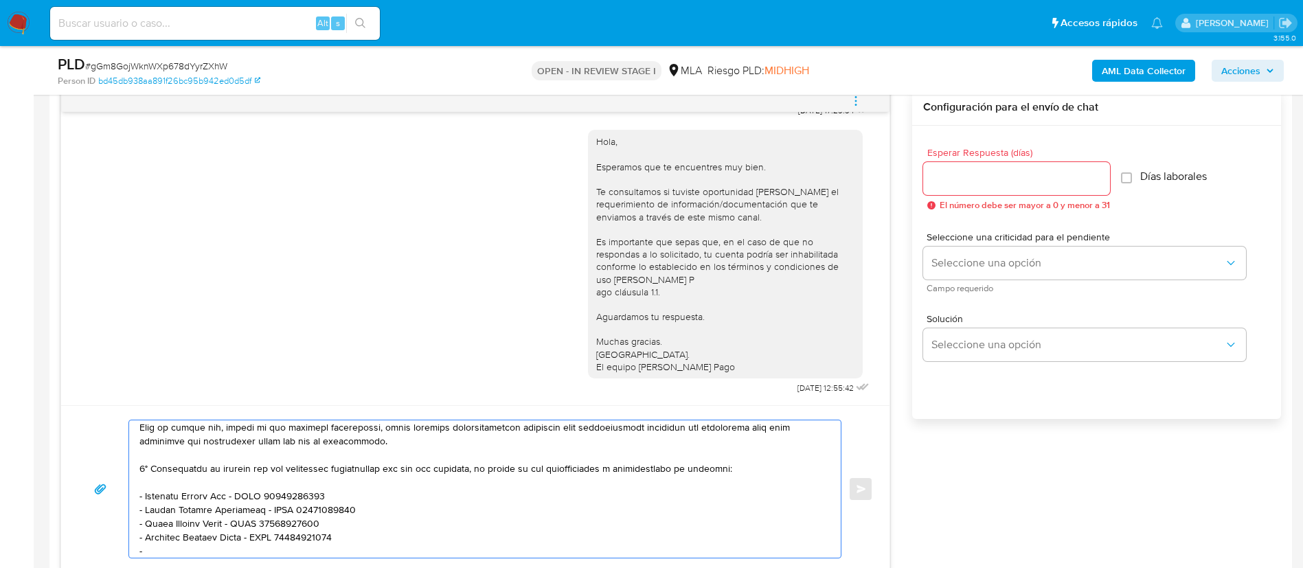
paste textarea "Padilla Javier Tob - CUIT 20202136924"
click at [284, 548] on textarea at bounding box center [481, 489] width 684 height 137
click at [216, 550] on textarea at bounding box center [481, 489] width 684 height 137
click at [283, 497] on textarea at bounding box center [481, 489] width 684 height 137
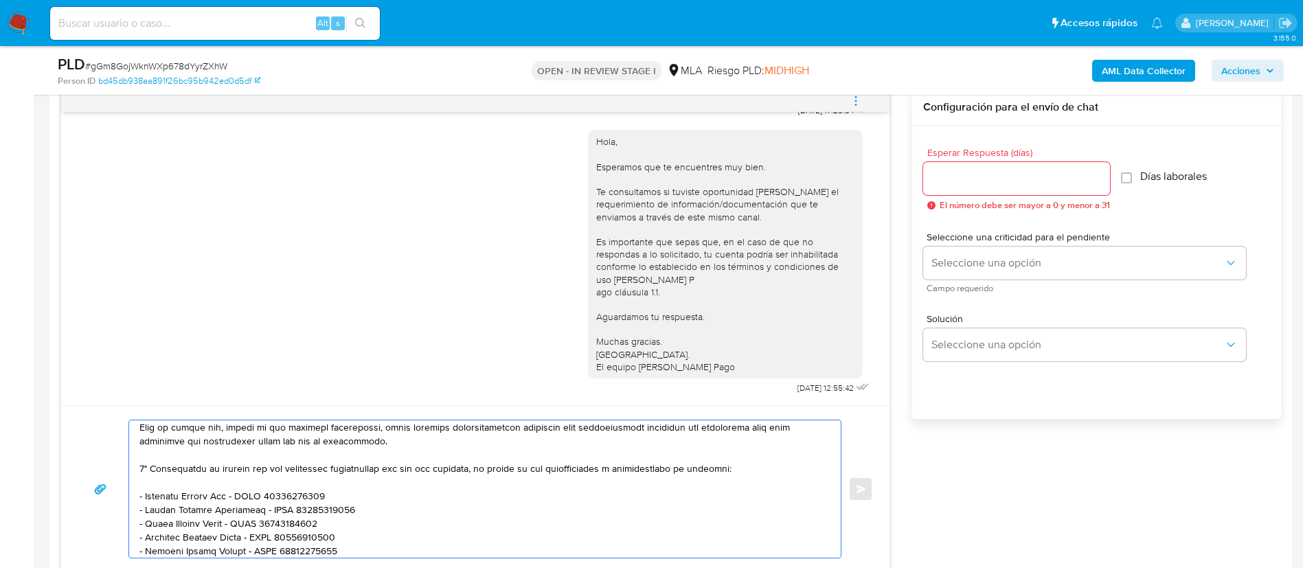
click at [283, 497] on textarea at bounding box center [481, 489] width 684 height 137
drag, startPoint x: 221, startPoint y: 495, endPoint x: 228, endPoint y: 498, distance: 7.4
click at [222, 495] on textarea at bounding box center [481, 489] width 684 height 137
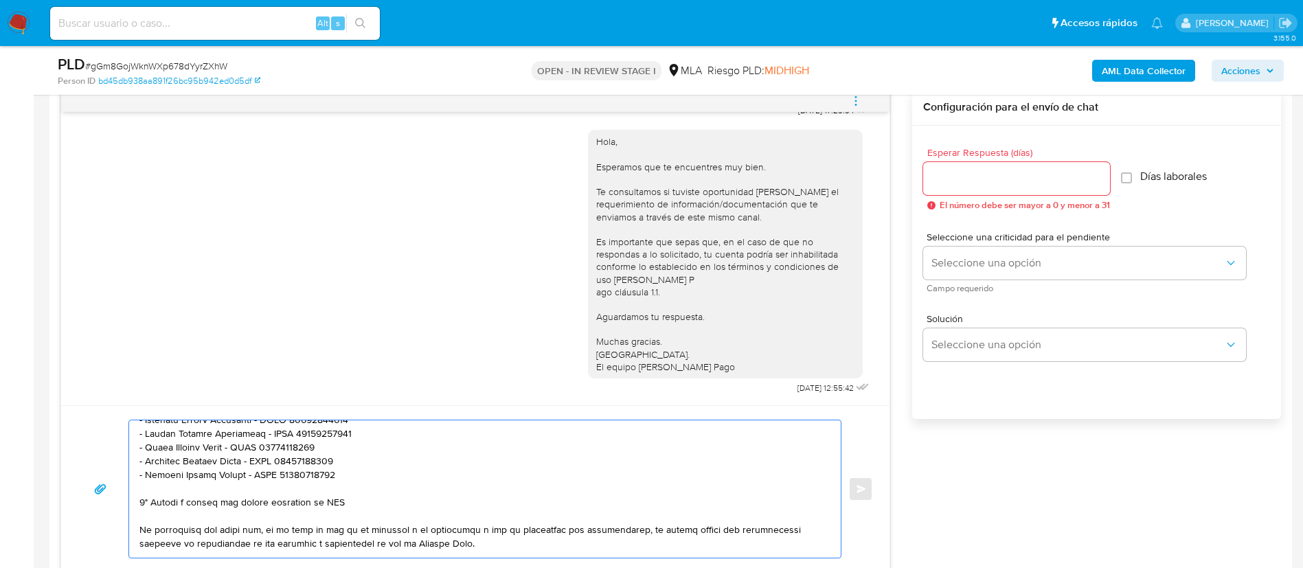
scroll to position [300, 0]
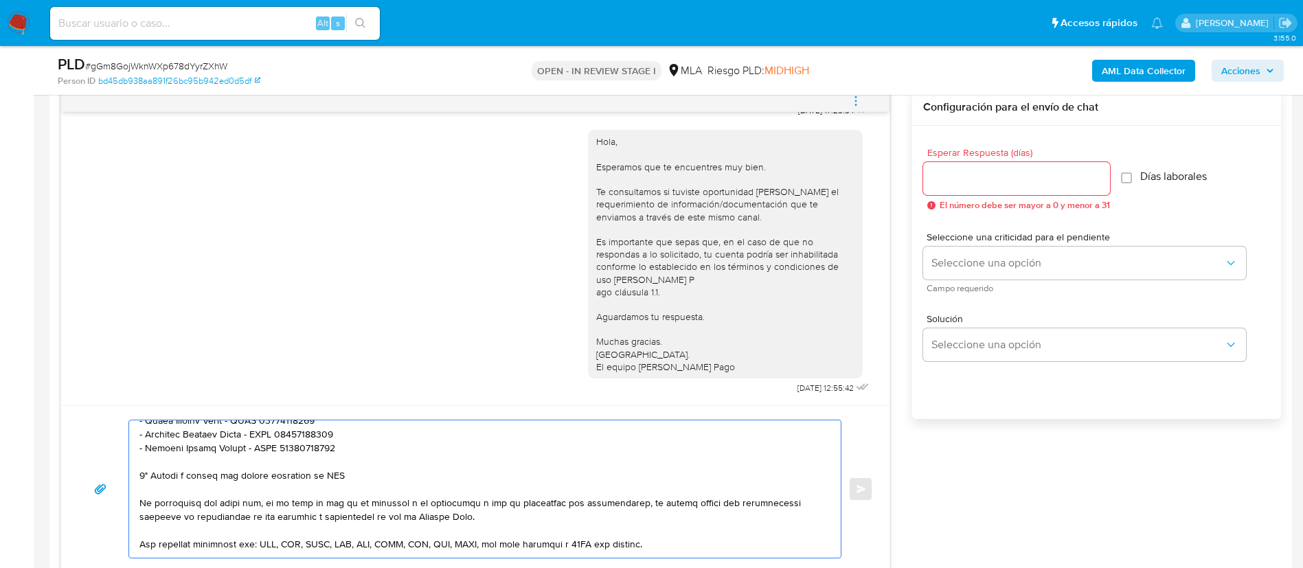
click at [264, 473] on textarea at bounding box center [481, 489] width 684 height 137
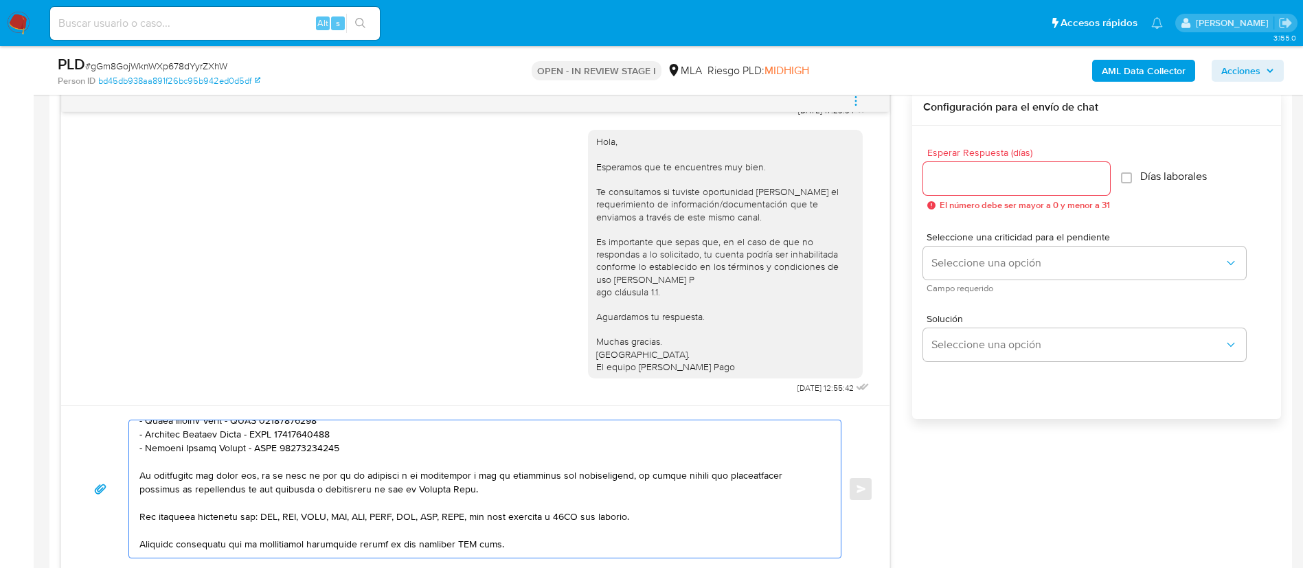
click at [473, 541] on textarea at bounding box center [481, 489] width 684 height 137
type textarea "Hola, Roxana. En función de las operaciones registradas en tu cuenta de Mercado…"
click at [959, 166] on div at bounding box center [1017, 178] width 187 height 33
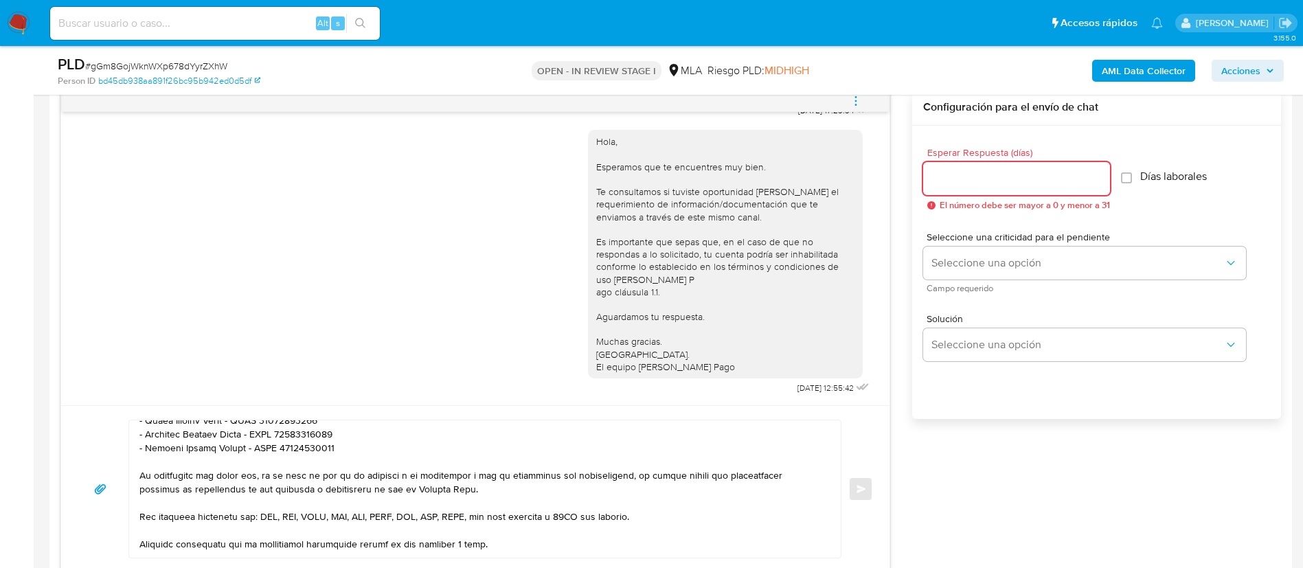
click at [961, 183] on input "Esperar Respuesta (días)" at bounding box center [1017, 179] width 187 height 18
type input "3"
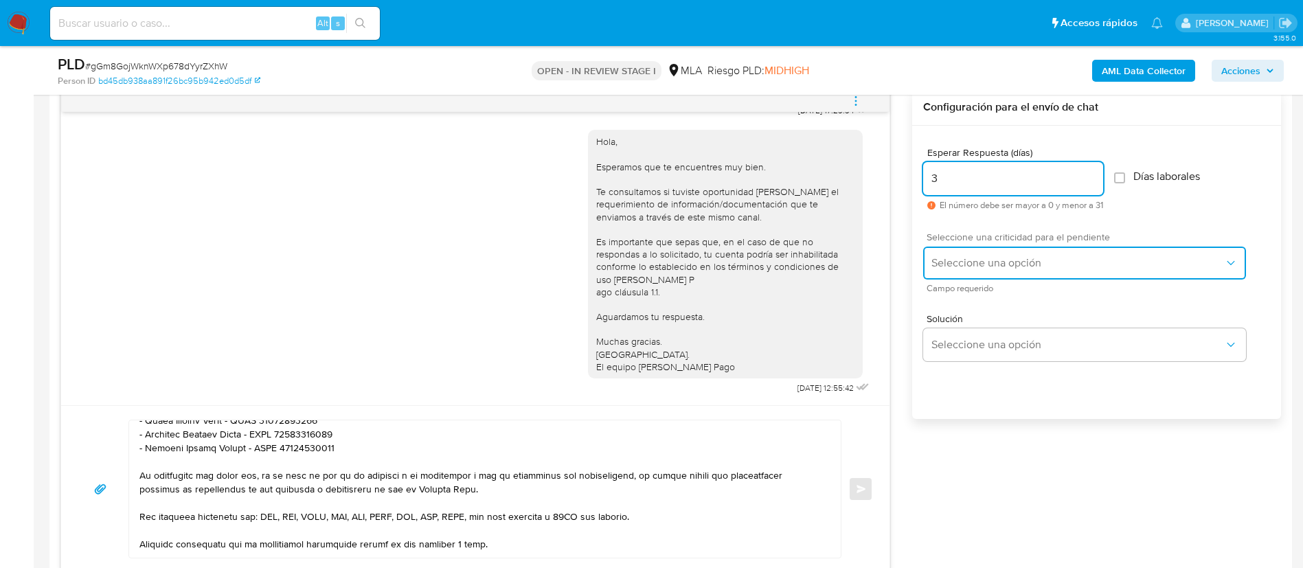
click at [965, 269] on span "Seleccione una opción" at bounding box center [1078, 263] width 293 height 14
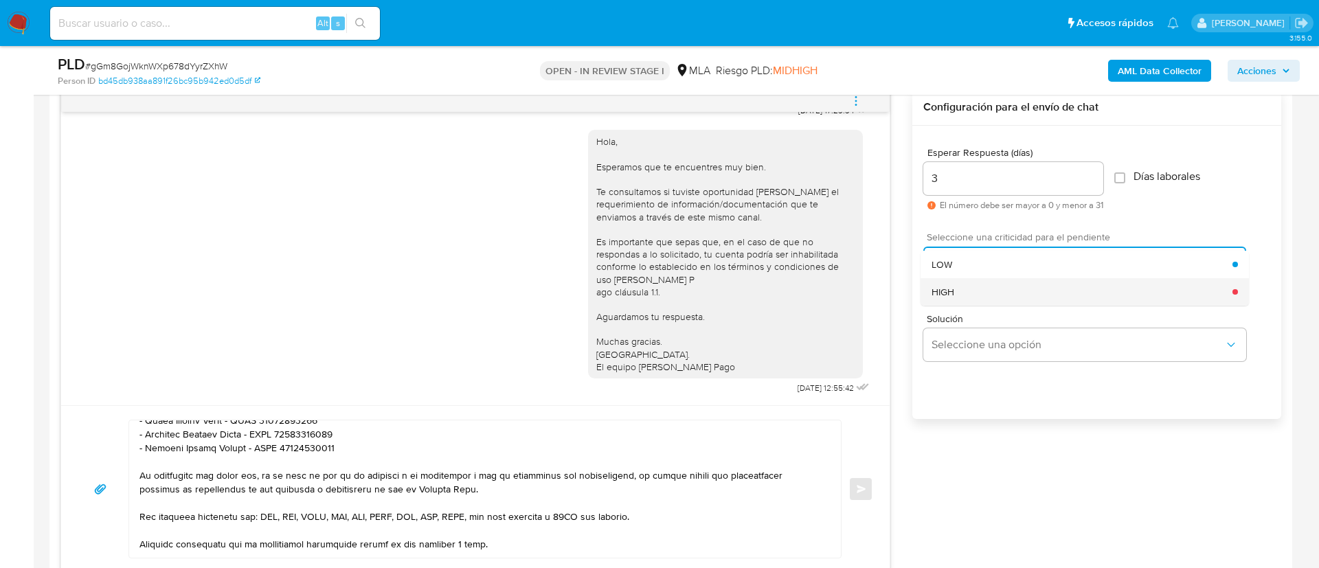
click at [963, 300] on div "HIGH" at bounding box center [1082, 291] width 301 height 27
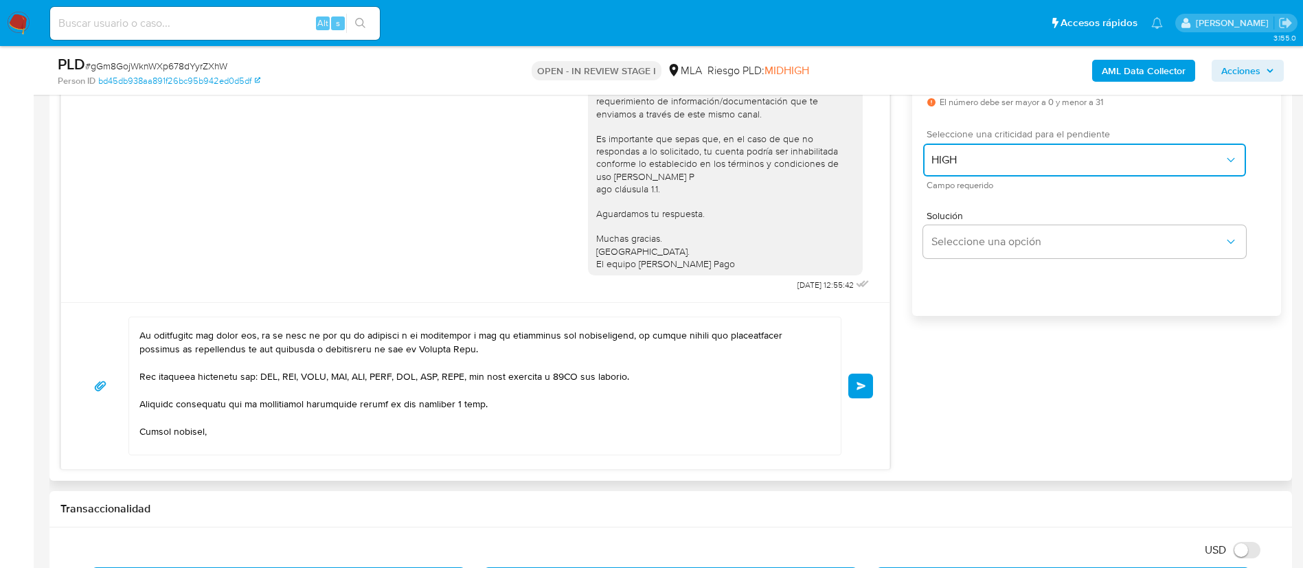
scroll to position [367, 0]
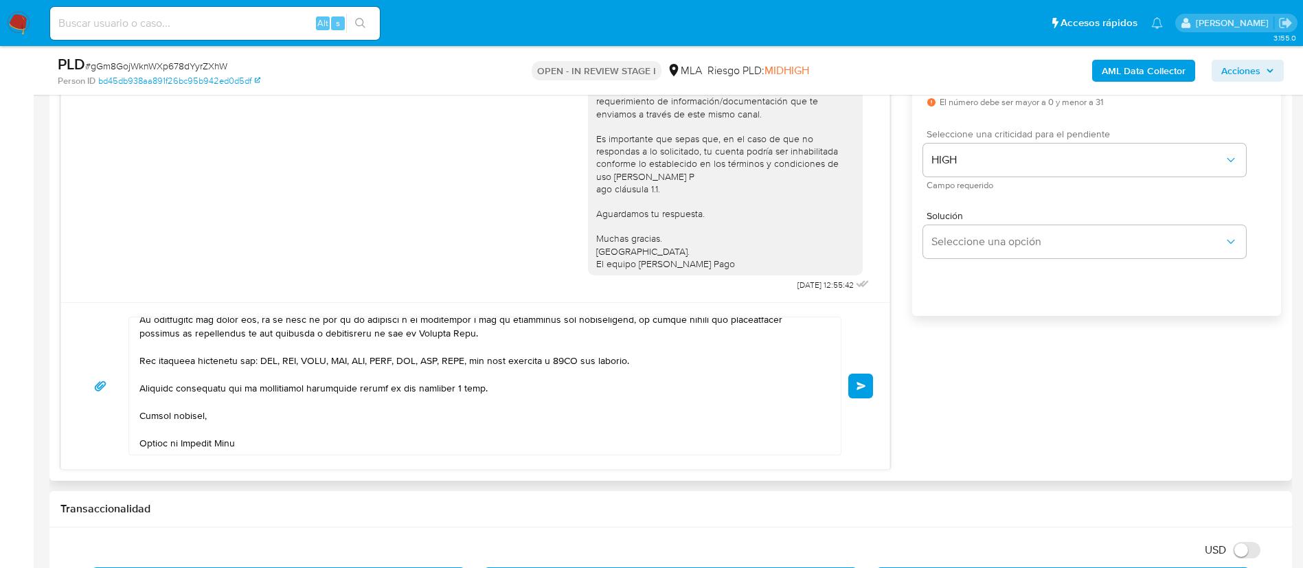
click at [854, 391] on button "Enviar" at bounding box center [861, 386] width 25 height 25
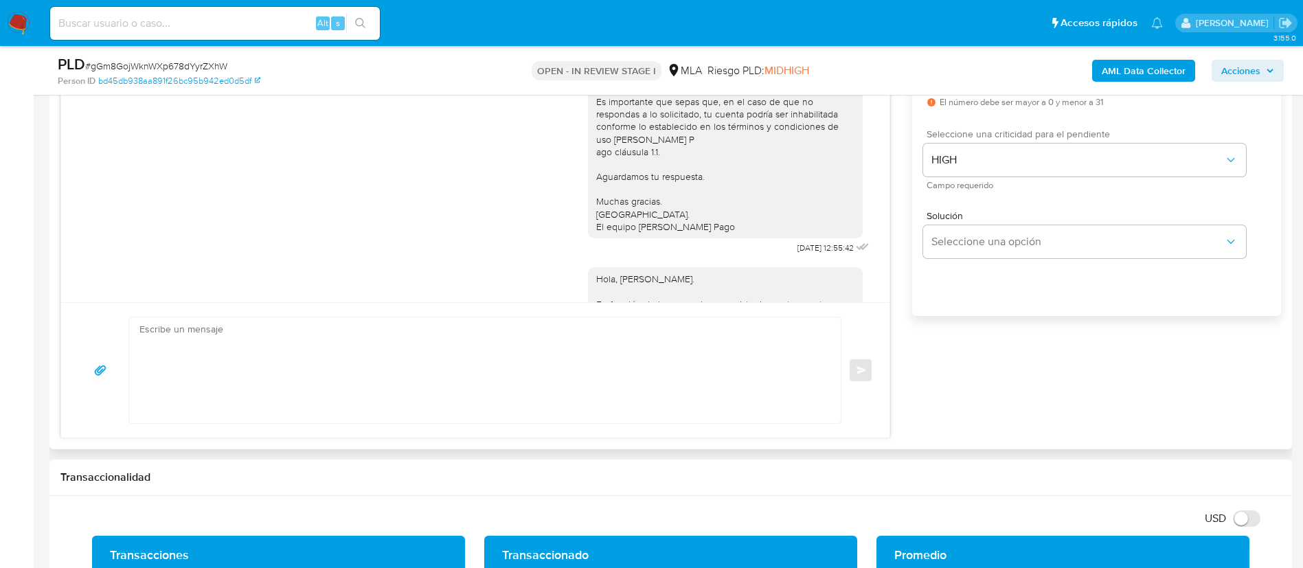
scroll to position [1490, 0]
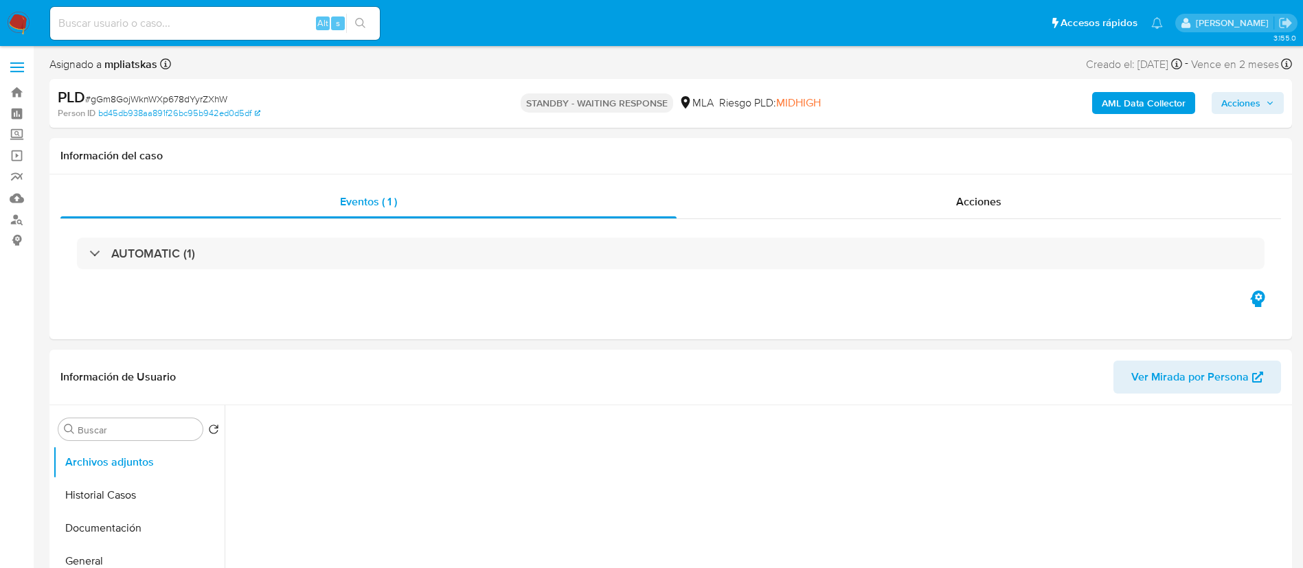
select select "10"
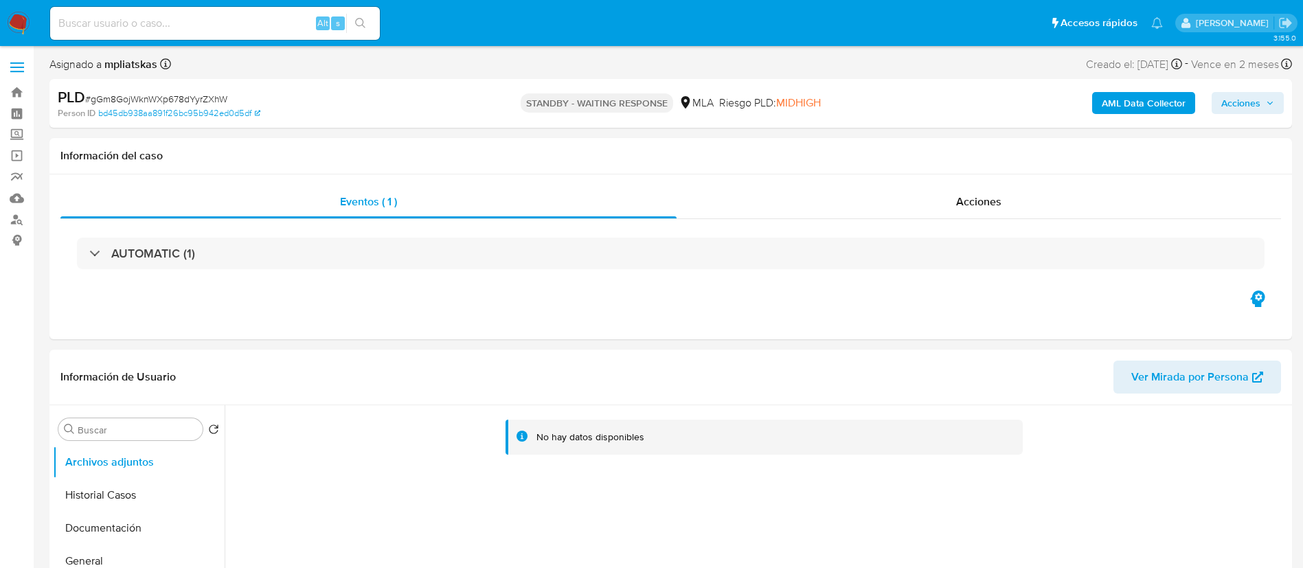
click at [238, 30] on input at bounding box center [215, 23] width 330 height 18
paste input "GFAlL5WkyUYDsvRBhisaoNHR"
click at [336, 15] on input "GFAlL5WkyUYDsvRBhisaoNHR" at bounding box center [215, 23] width 330 height 18
type input "GFAlL5WkyUYDsvRBhisaoNHR"
click at [350, 22] on button "search-icon" at bounding box center [360, 23] width 28 height 19
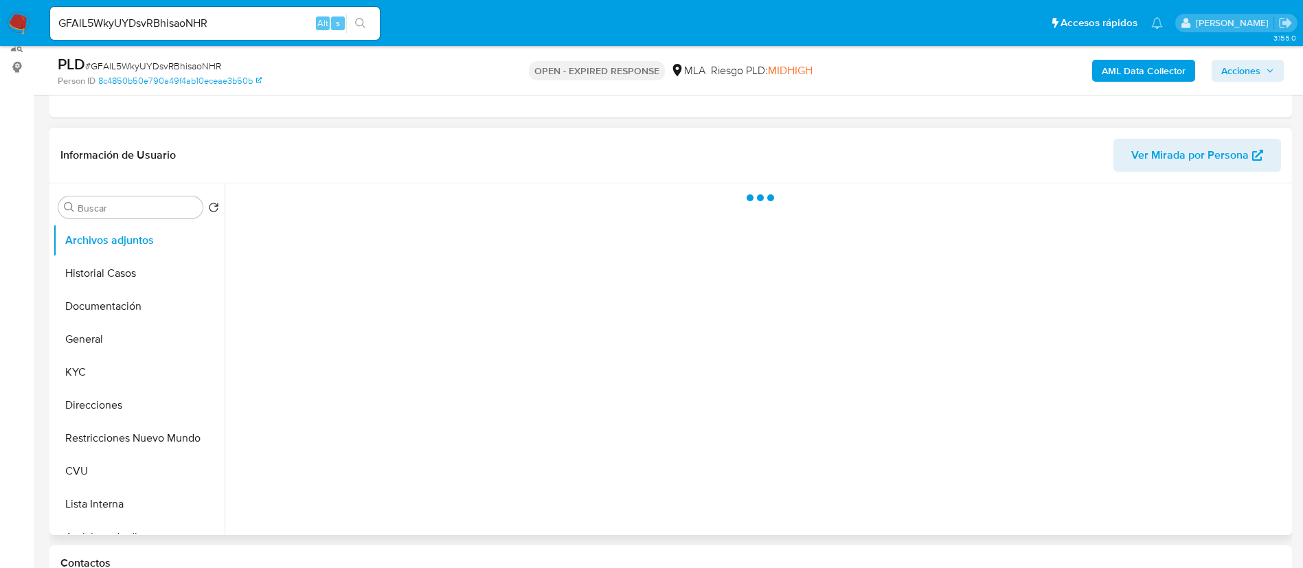
scroll to position [206, 0]
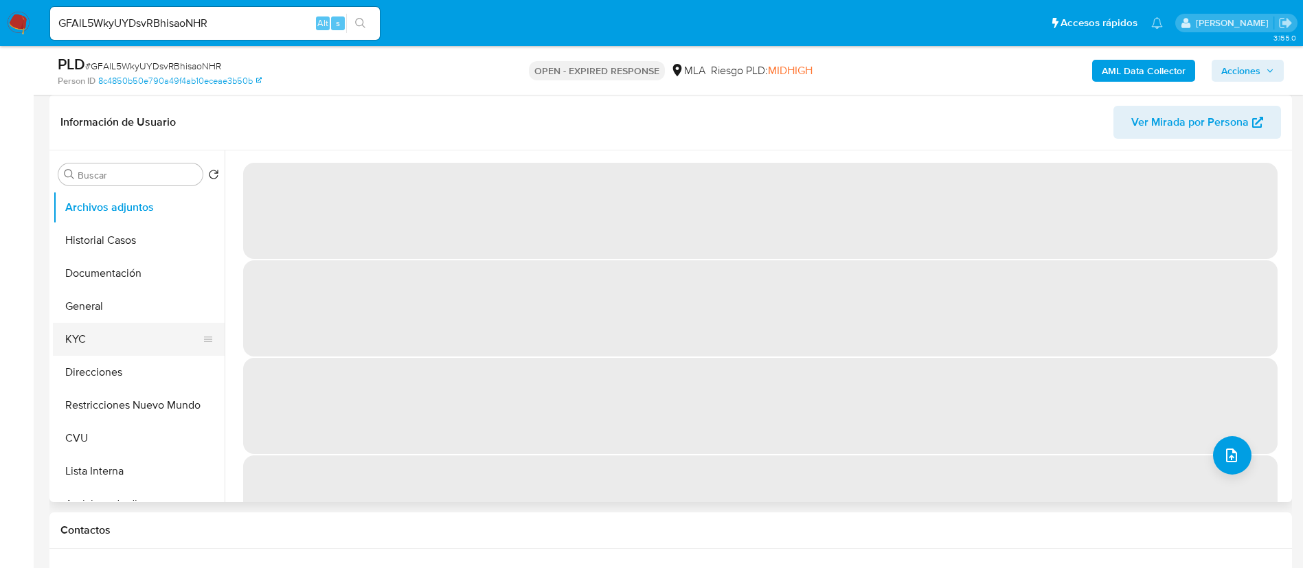
click at [99, 324] on button "KYC" at bounding box center [133, 339] width 161 height 33
select select "10"
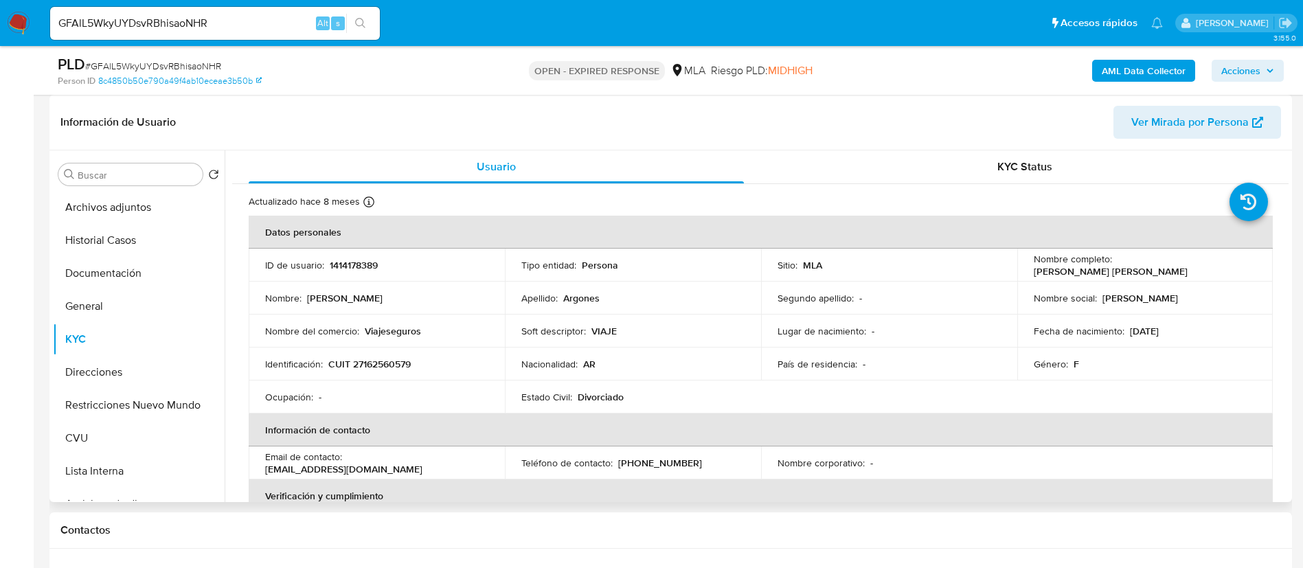
click at [337, 271] on p "1414178389" at bounding box center [354, 265] width 48 height 12
copy p "1414178389"
click at [93, 278] on button "Documentación" at bounding box center [133, 273] width 161 height 33
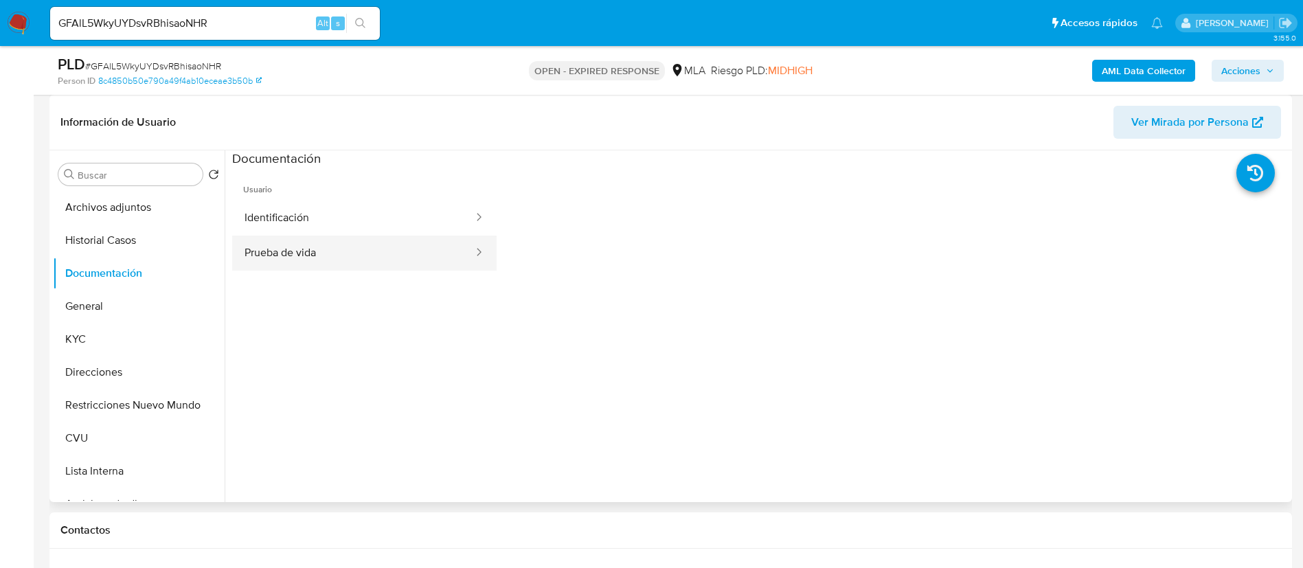
click at [264, 240] on button "Prueba de vida" at bounding box center [353, 253] width 243 height 35
